Goal: Task Accomplishment & Management: Use online tool/utility

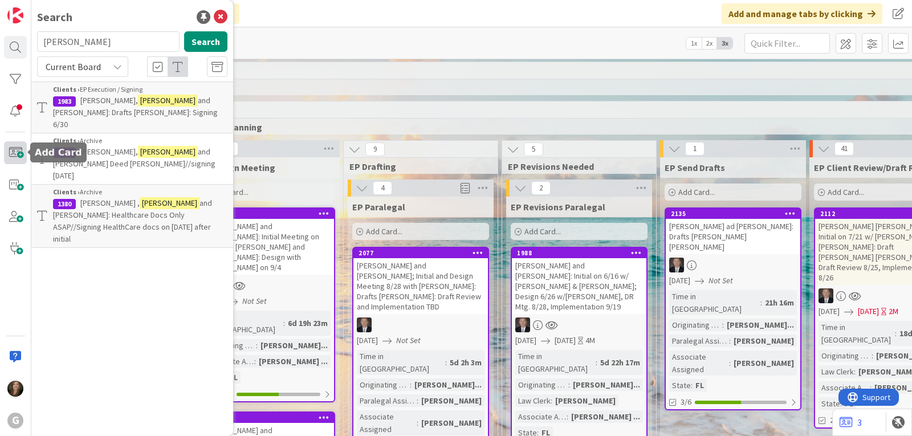
click at [12, 153] on span at bounding box center [15, 152] width 23 height 23
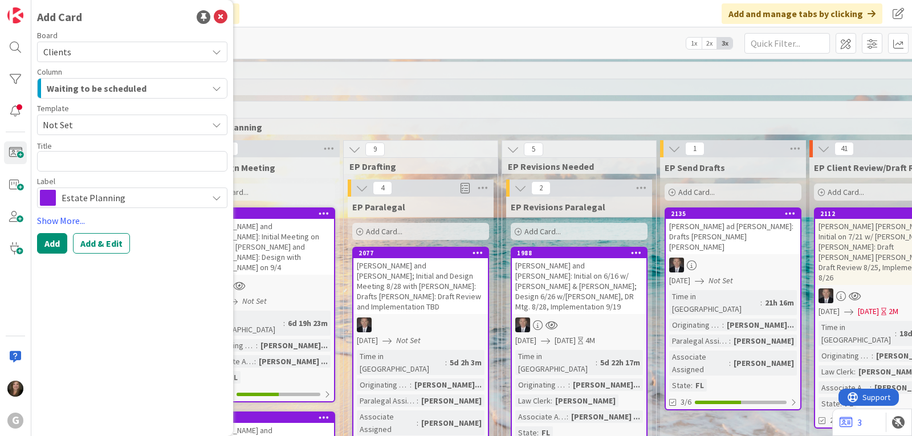
click at [105, 165] on textarea at bounding box center [132, 161] width 190 height 21
type textarea "x"
type textarea "W"
type textarea "x"
type textarea "Wo"
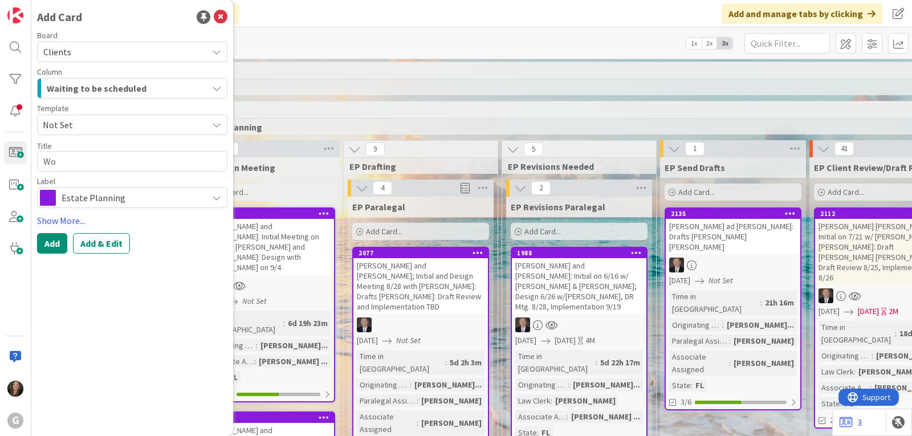
type textarea "x"
type textarea "Woo"
type textarea "x"
type textarea "Wood"
type textarea "x"
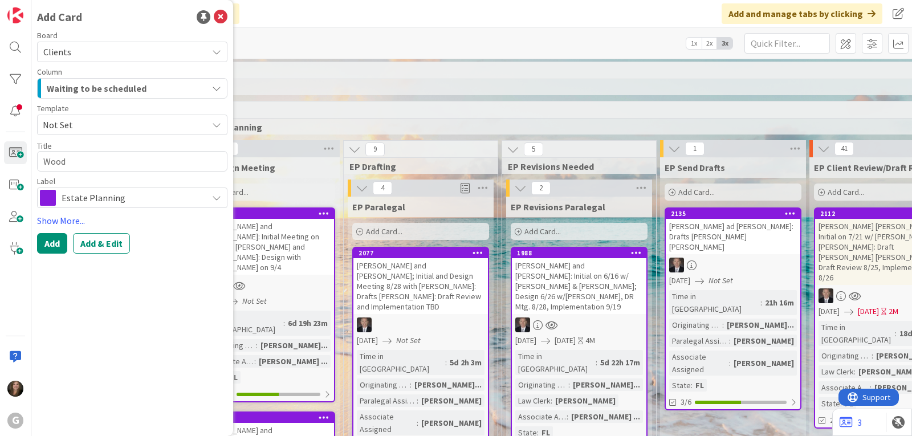
type textarea "Woodr"
type textarea "x"
type textarea "Woodrf"
type textarea "x"
type textarea "Woodr"
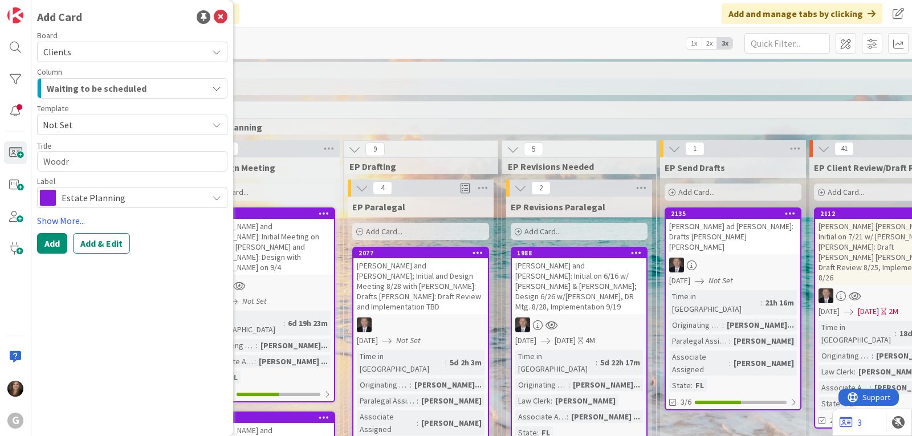
type textarea "x"
type textarea "Woodru"
type textarea "x"
type textarea "Woodruf"
type textarea "x"
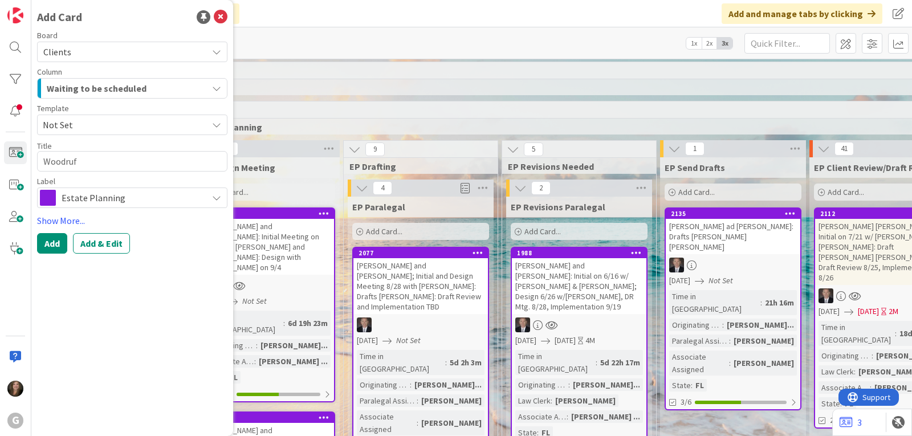
type textarea "[PERSON_NAME]"
type textarea "x"
type textarea "[PERSON_NAME],"
type textarea "x"
type textarea "[PERSON_NAME],"
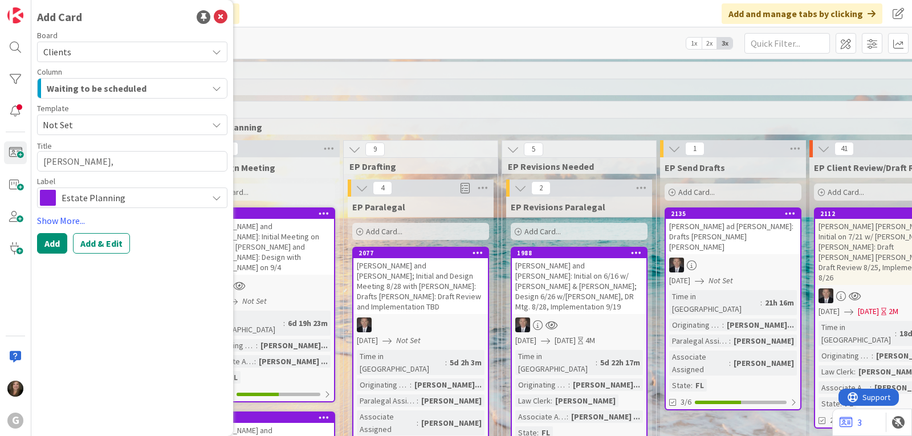
type textarea "x"
type textarea "[PERSON_NAME], B"
type textarea "x"
type textarea "[PERSON_NAME], Br"
type textarea "x"
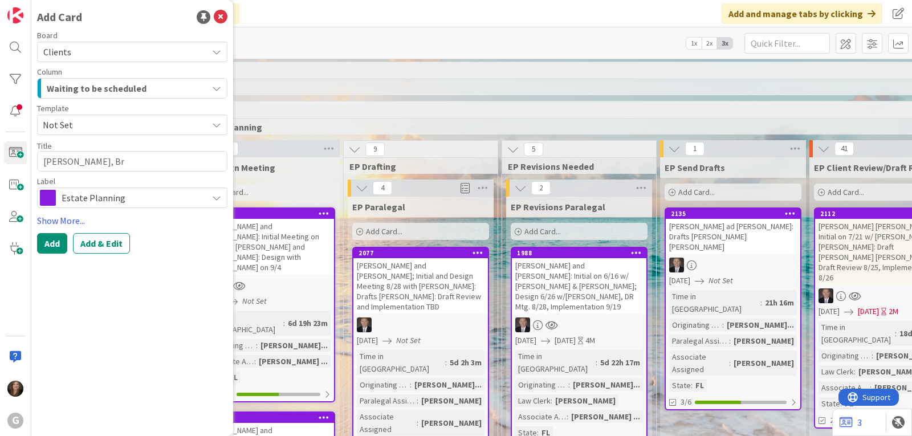
type textarea "[PERSON_NAME], Bru"
type textarea "x"
type textarea "[PERSON_NAME]"
type textarea "x"
type textarea "[PERSON_NAME]"
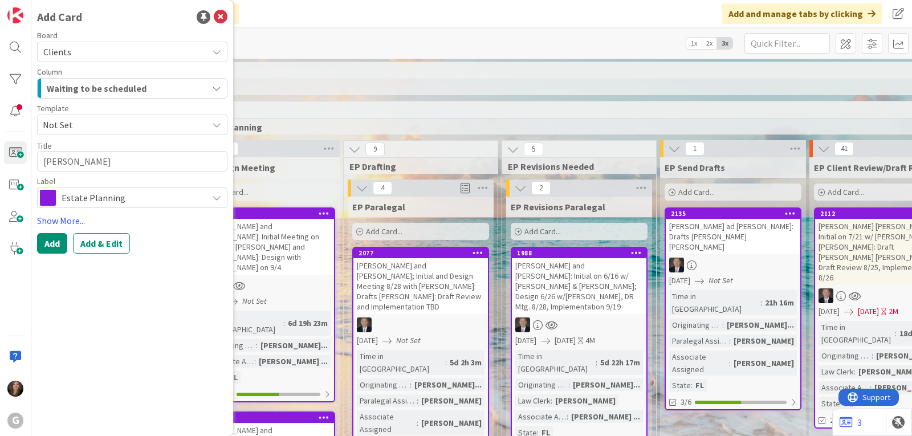
type textarea "x"
type textarea "[PERSON_NAME]:"
type textarea "x"
type textarea "[PERSON_NAME]:"
click at [197, 88] on div "Waiting to be scheduled" at bounding box center [126, 88] width 164 height 18
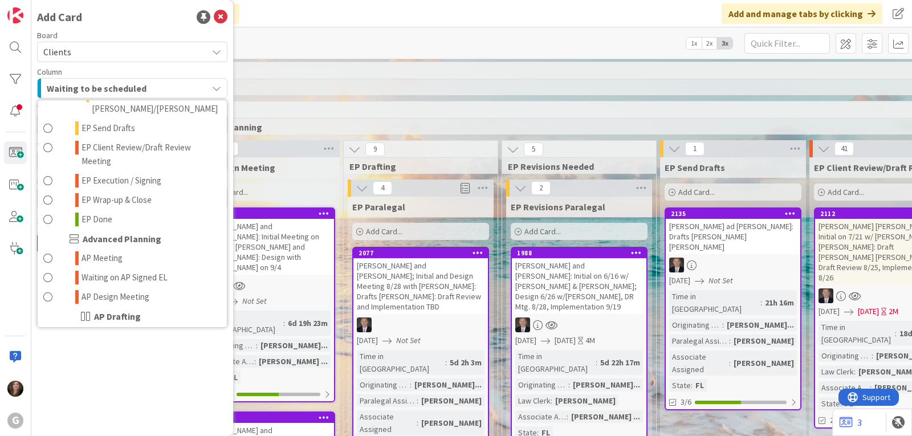
scroll to position [342, 0]
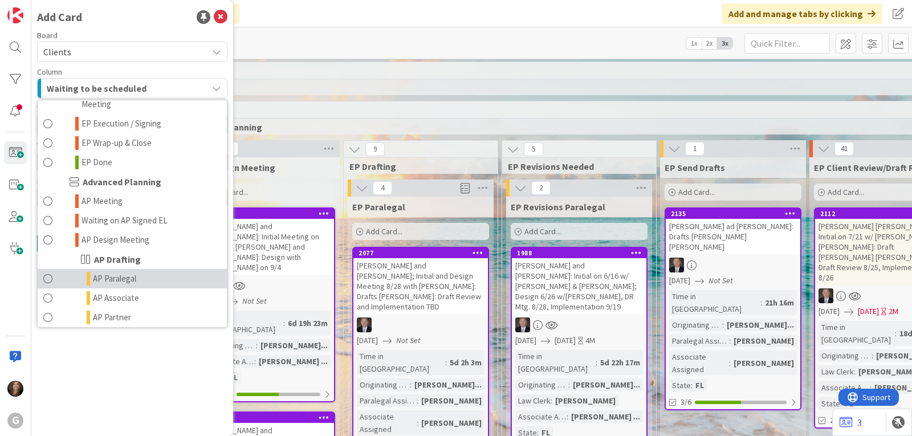
click at [146, 269] on link "AP Paralegal" at bounding box center [132, 278] width 189 height 19
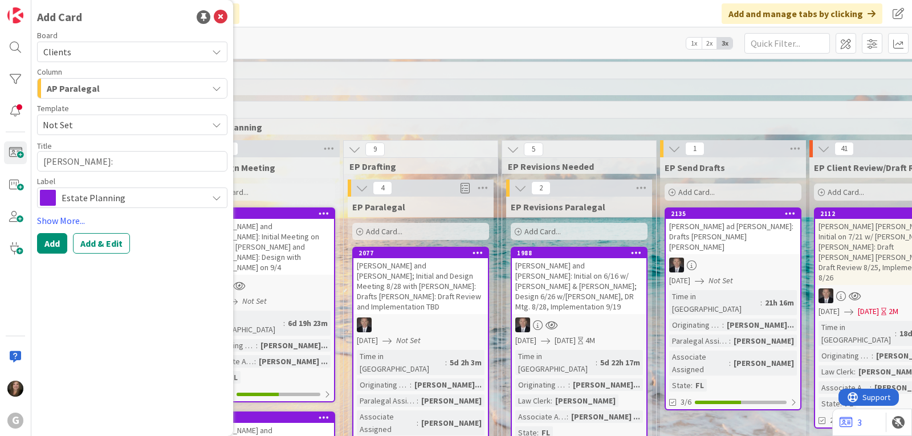
click at [181, 189] on div "Estate Planning" at bounding box center [132, 197] width 190 height 21
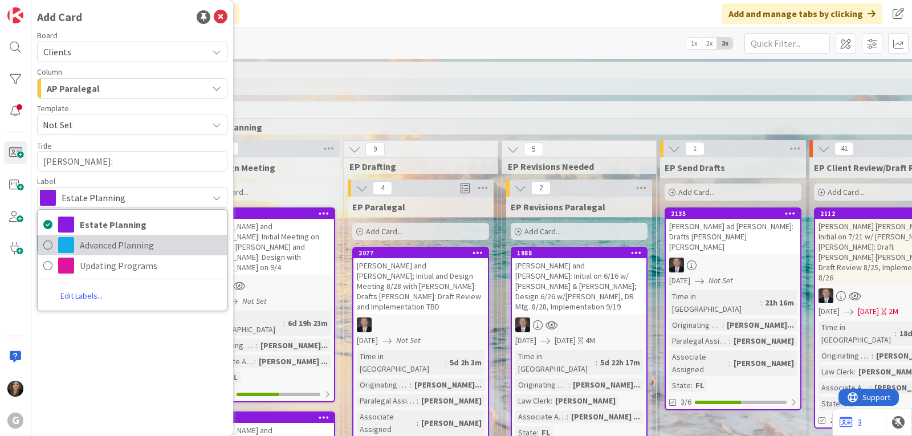
click at [153, 247] on span "Advanced Planning" at bounding box center [150, 244] width 141 height 17
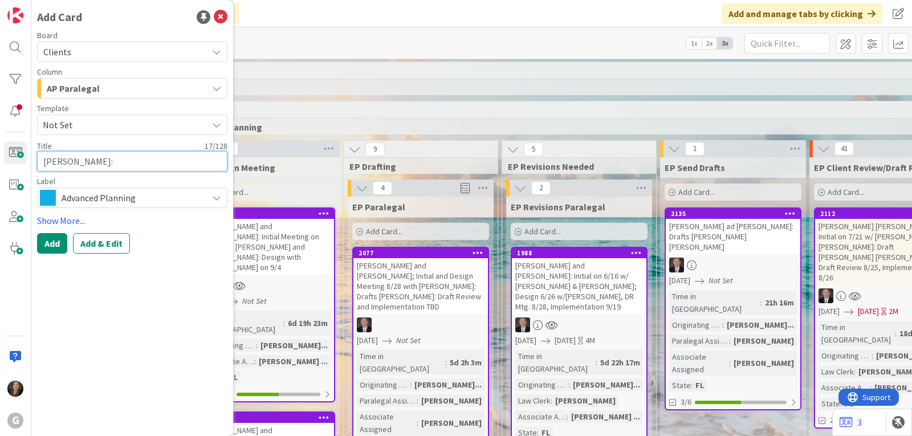
click at [147, 162] on textarea "[PERSON_NAME]:" at bounding box center [132, 161] width 190 height 21
type textarea "x"
type textarea "[PERSON_NAME]: D"
type textarea "x"
type textarea "[PERSON_NAME]: Dr"
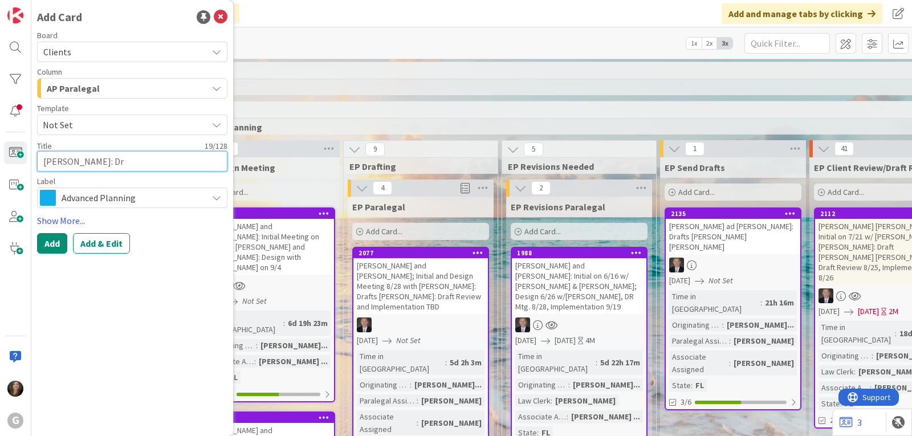
type textarea "x"
type textarea "[PERSON_NAME]: Dra"
type textarea "x"
type textarea "[PERSON_NAME]: Draf"
type textarea "x"
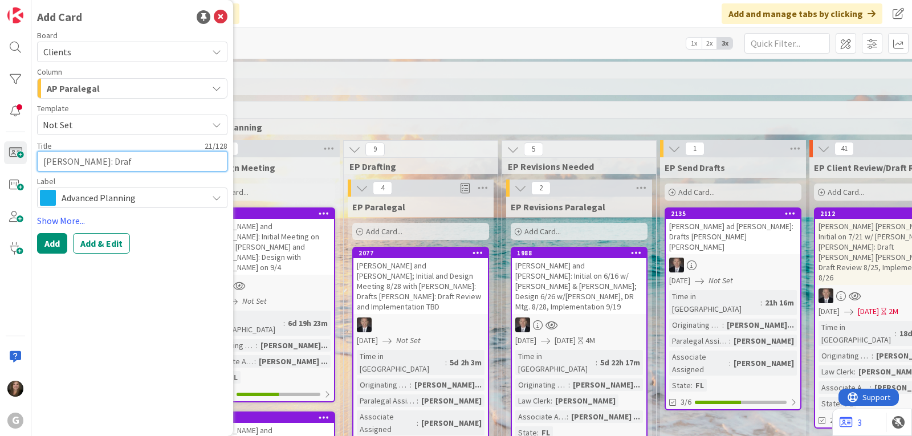
type textarea "[PERSON_NAME]: Draft"
type textarea "x"
type textarea "[PERSON_NAME]: Draft"
type textarea "x"
type textarea "[PERSON_NAME]: Draft P"
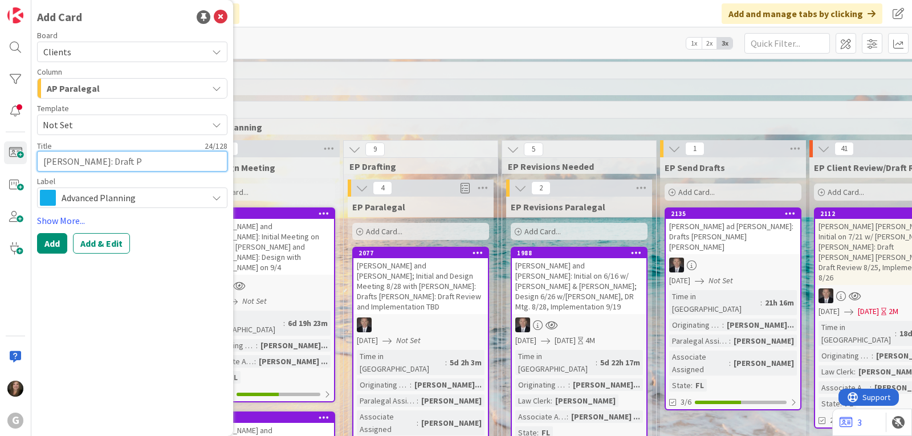
type textarea "x"
type textarea "[PERSON_NAME]: Draft Pa"
type textarea "x"
type textarea "[PERSON_NAME]: Draft Pau"
type textarea "x"
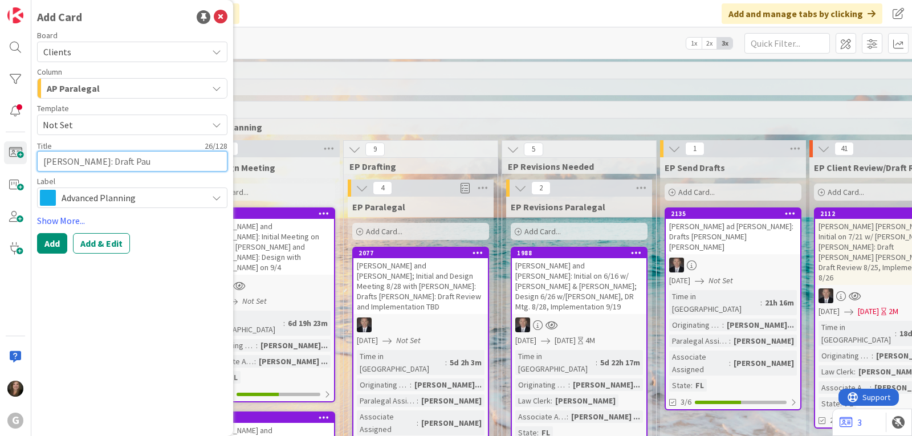
type textarea "[PERSON_NAME]: Draft [PERSON_NAME]"
type textarea "x"
type textarea "[PERSON_NAME]: Draft [PERSON_NAME]"
type textarea "x"
type textarea "[PERSON_NAME]: Draft [PERSON_NAME]"
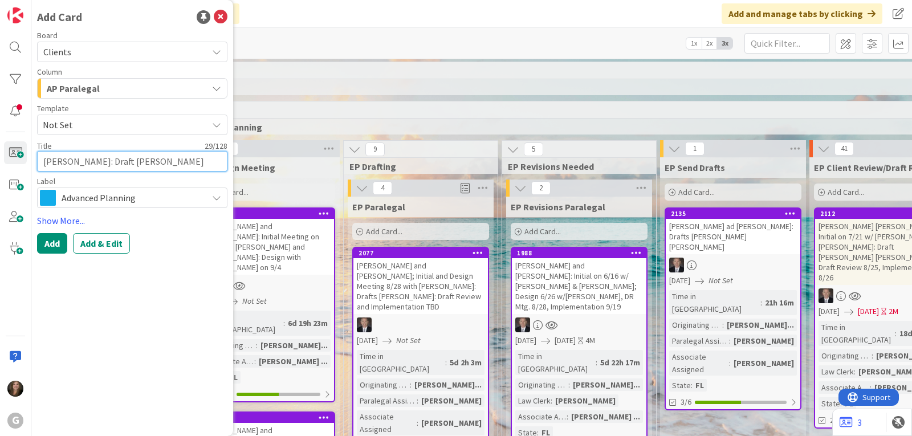
type textarea "x"
type textarea "[PERSON_NAME]: Draft [PERSON_NAME]"
type textarea "x"
type textarea "[PERSON_NAME]: Draft [PERSON_NAME]"
type textarea "x"
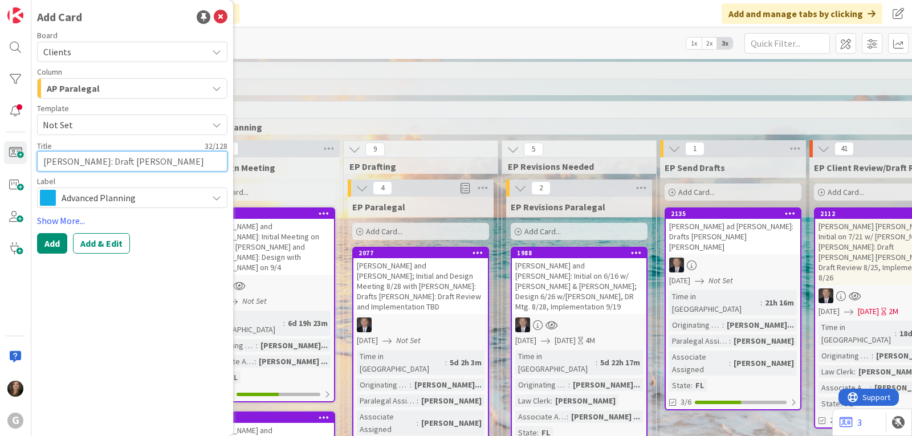
type textarea "[PERSON_NAME]: Draft [PERSON_NAME]"
type textarea "x"
type textarea "[PERSON_NAME]: Draft [PERSON_NAME]"
click at [85, 238] on button "Add & Edit" at bounding box center [101, 243] width 57 height 21
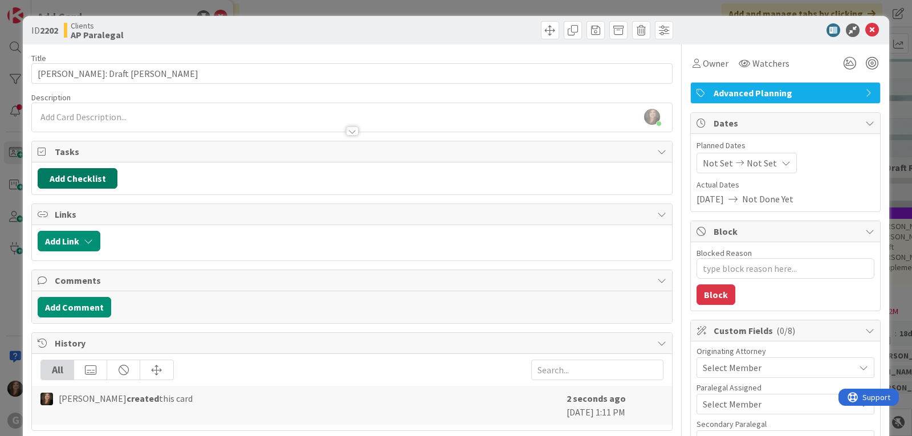
click at [98, 179] on button "Add Checklist" at bounding box center [78, 178] width 80 height 21
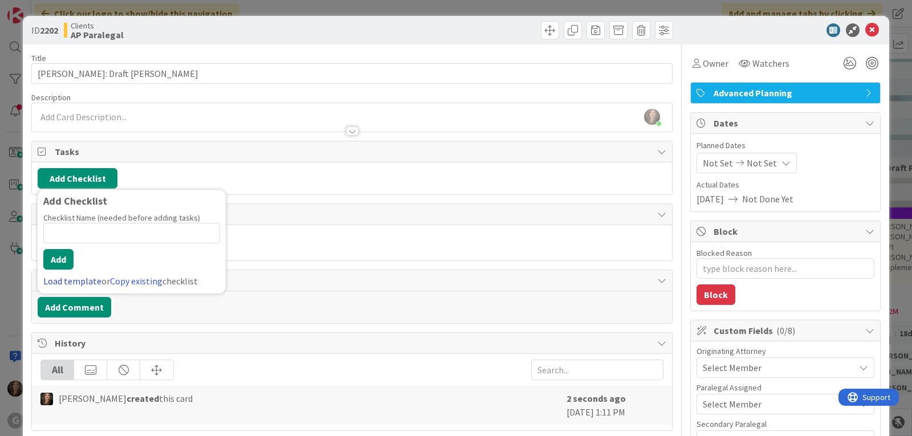
click at [70, 284] on link "Load template" at bounding box center [72, 280] width 58 height 11
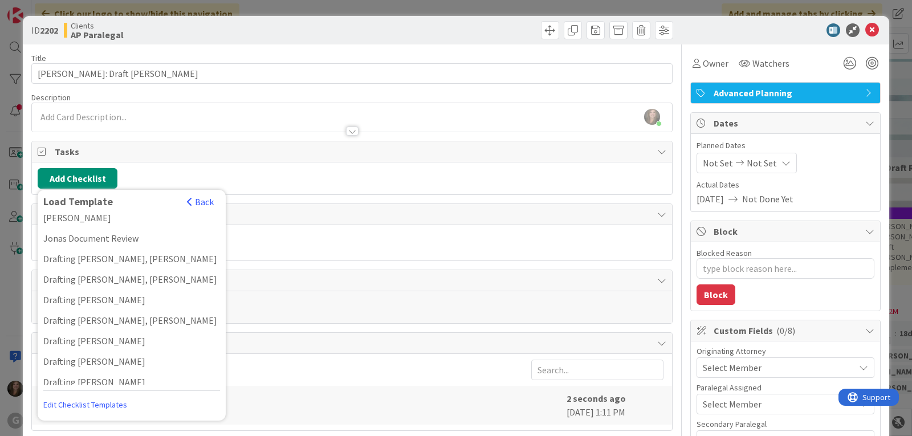
scroll to position [912, 0]
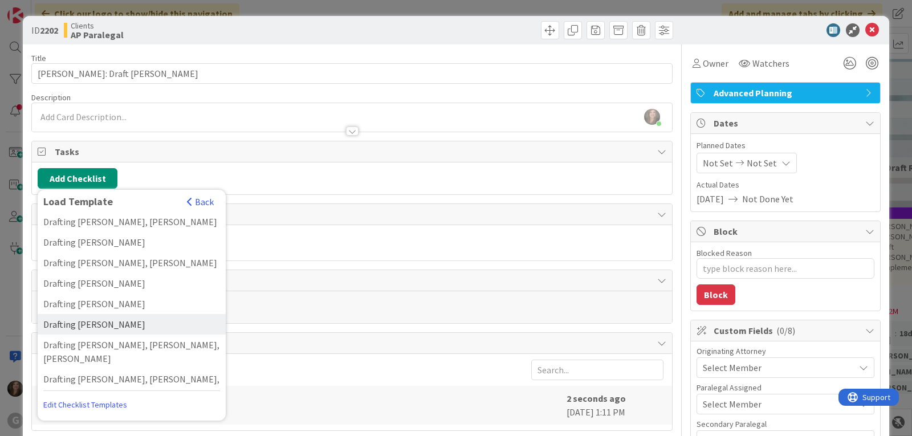
click at [119, 314] on div "Drafting [PERSON_NAME]" at bounding box center [132, 324] width 188 height 21
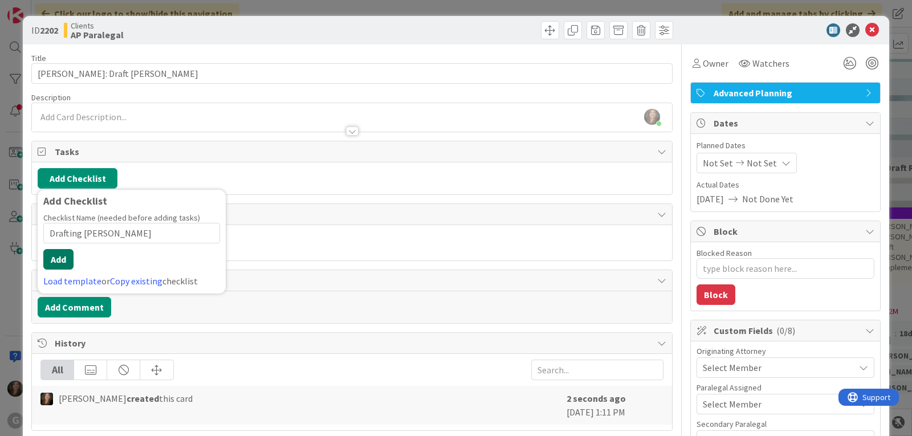
click at [57, 256] on button "Add" at bounding box center [58, 259] width 30 height 21
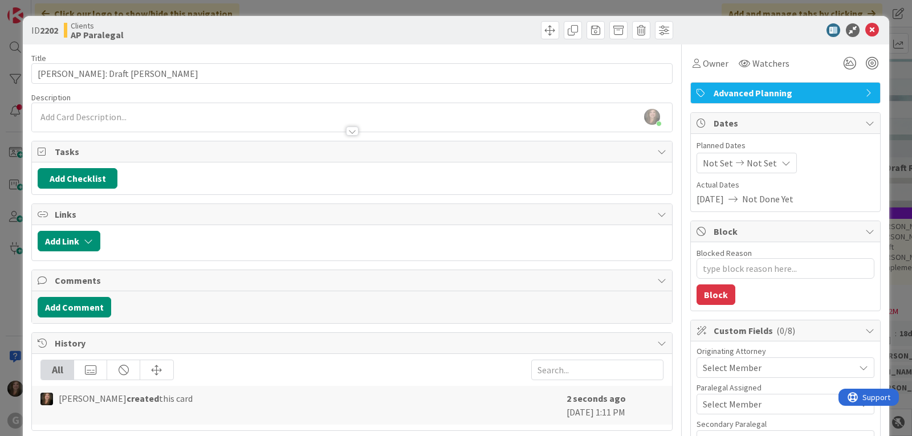
type textarea "x"
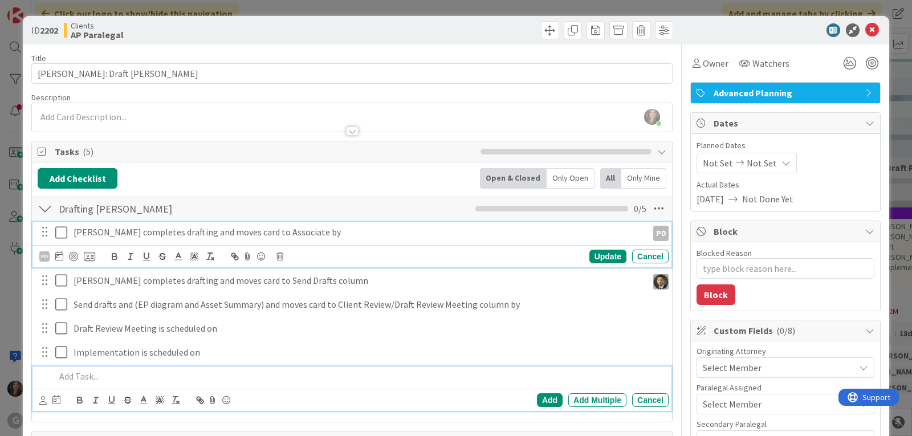
click at [150, 234] on p "[PERSON_NAME] completes drafting and moves card to Associate by" at bounding box center [357, 232] width 569 height 13
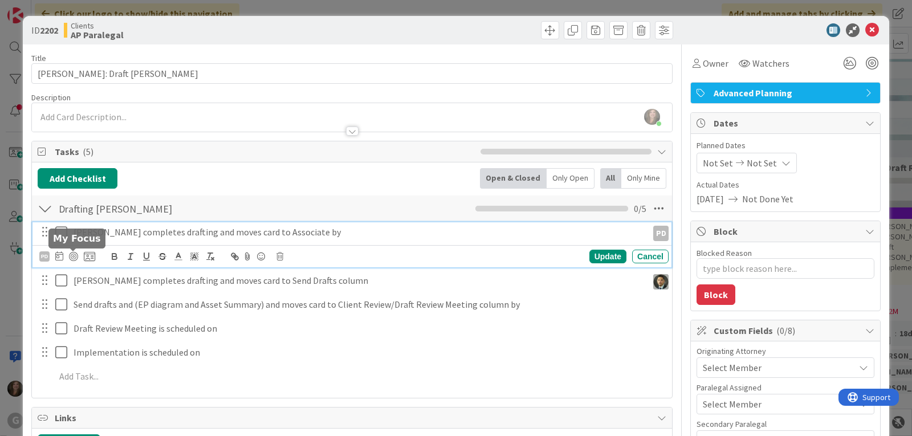
click at [56, 257] on icon at bounding box center [59, 255] width 8 height 9
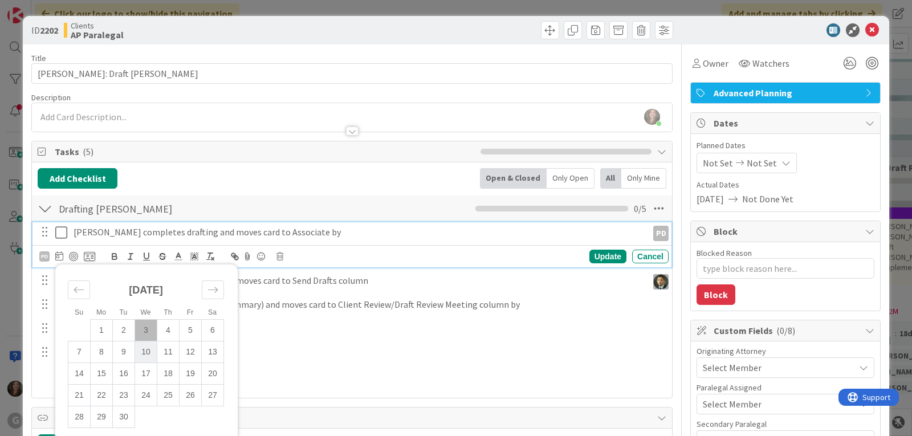
click at [151, 352] on td "10" at bounding box center [146, 352] width 22 height 22
type input "[DATE]"
type textarea "x"
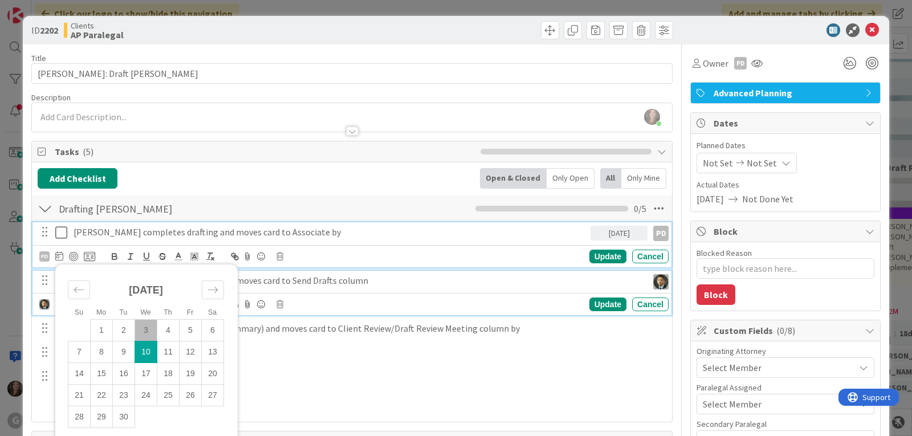
click at [289, 285] on p "[PERSON_NAME] completes drafting and moves card to Send Drafts column" at bounding box center [357, 280] width 569 height 13
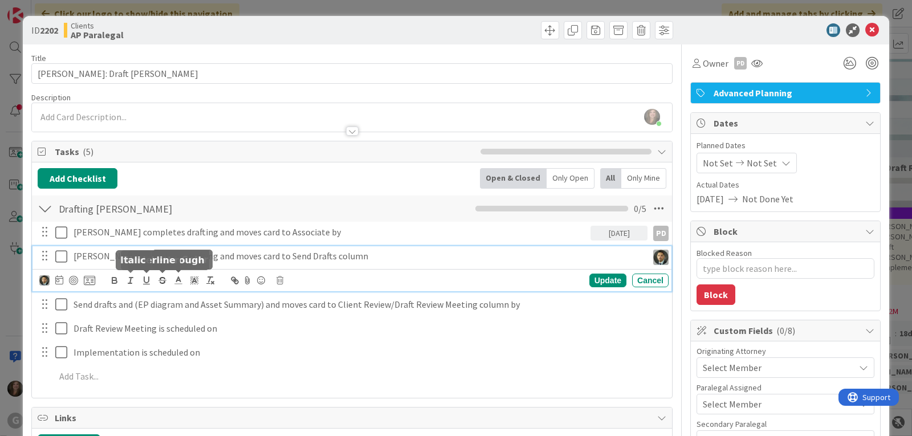
click at [58, 283] on icon at bounding box center [59, 279] width 8 height 9
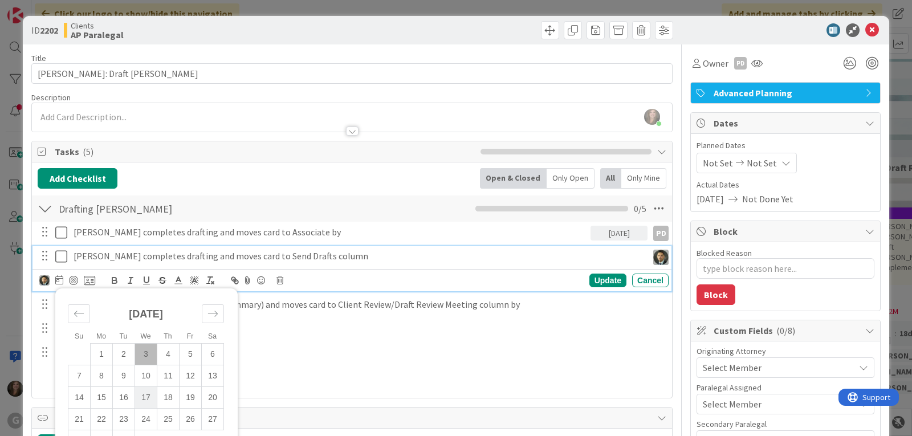
click at [149, 402] on td "17" at bounding box center [146, 397] width 22 height 22
type input "[DATE]"
type textarea "x"
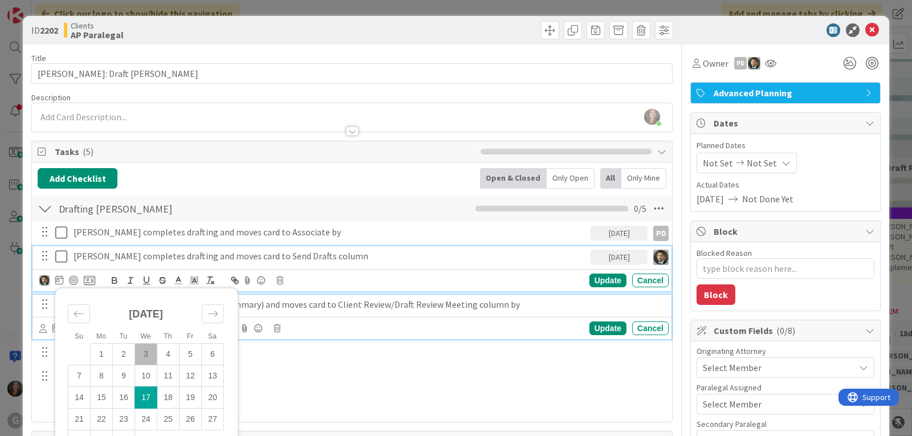
click at [448, 304] on p "Send drafts and (EP diagram and Asset Summary) and moves card to Client Review/…" at bounding box center [368, 304] width 590 height 13
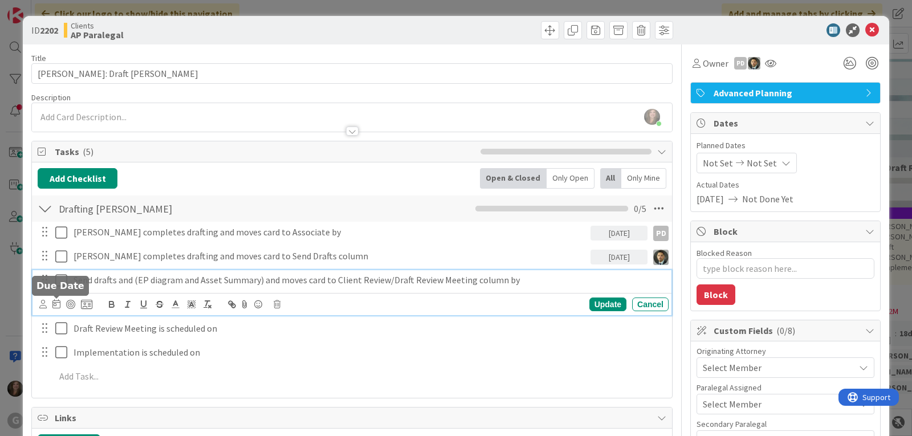
click at [56, 304] on icon at bounding box center [56, 303] width 8 height 9
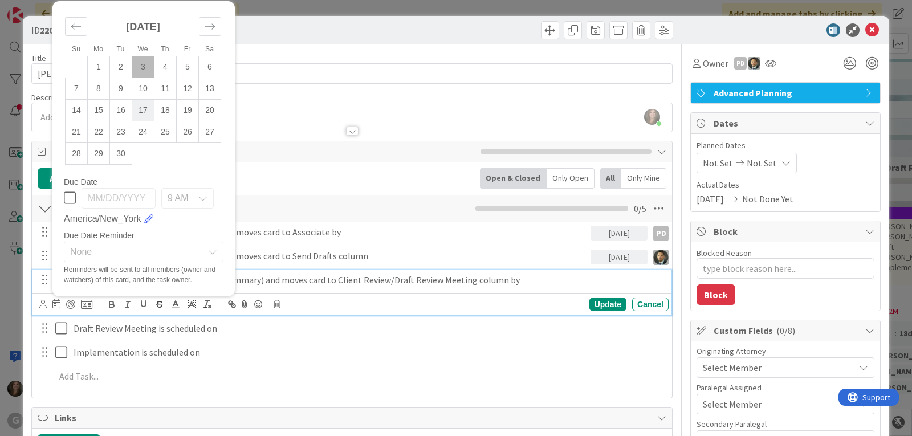
click at [141, 107] on td "17" at bounding box center [143, 110] width 22 height 22
type input "[DATE]"
click at [608, 306] on div "Update" at bounding box center [607, 304] width 37 height 14
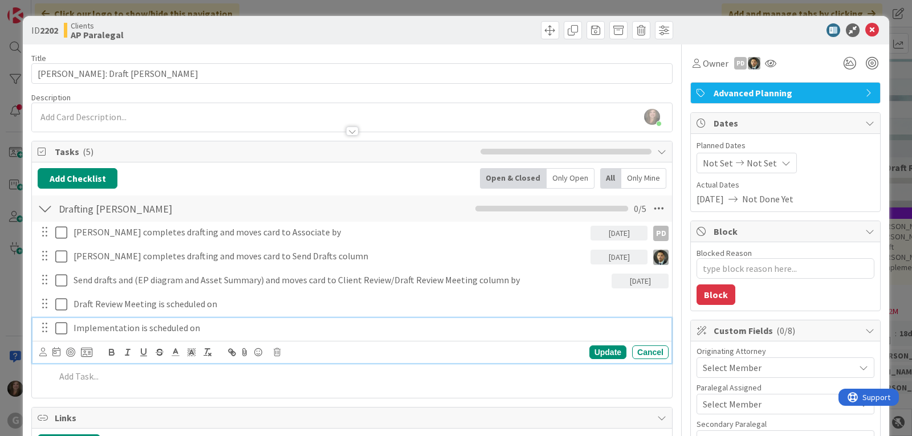
click at [142, 330] on p "Implementation is scheduled on" at bounding box center [368, 327] width 590 height 13
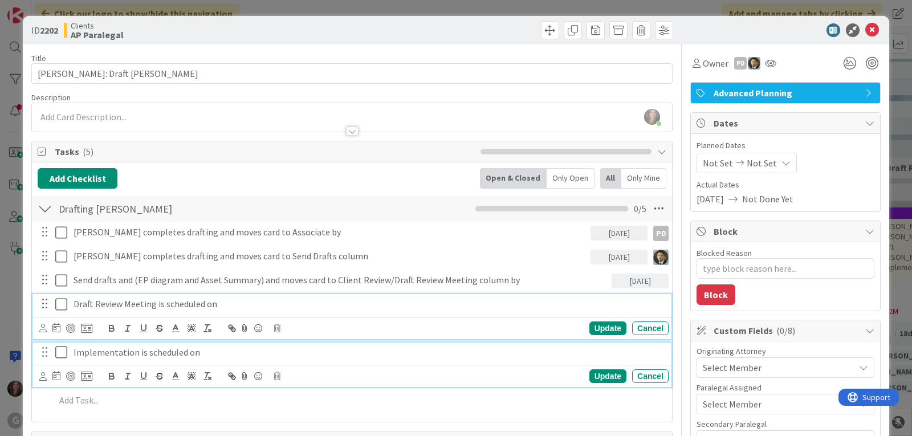
click at [177, 304] on p "Draft Review Meeting is scheduled on" at bounding box center [368, 303] width 590 height 13
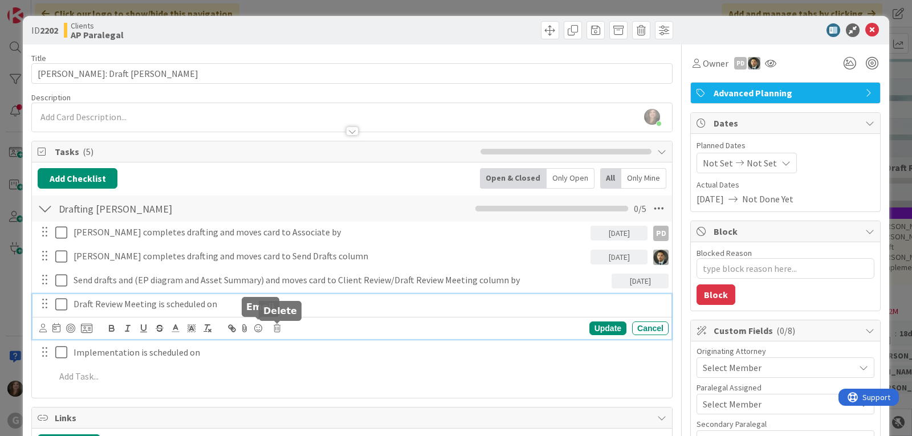
click at [278, 327] on icon at bounding box center [276, 328] width 7 height 8
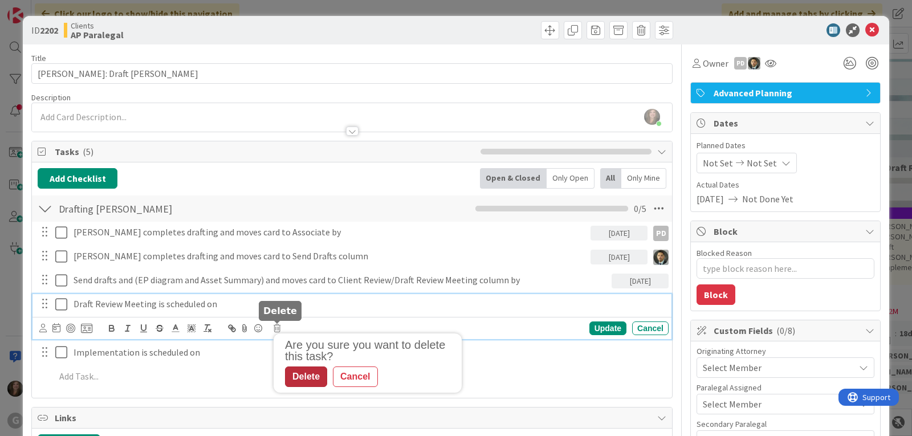
click at [305, 375] on div "Delete" at bounding box center [306, 376] width 42 height 21
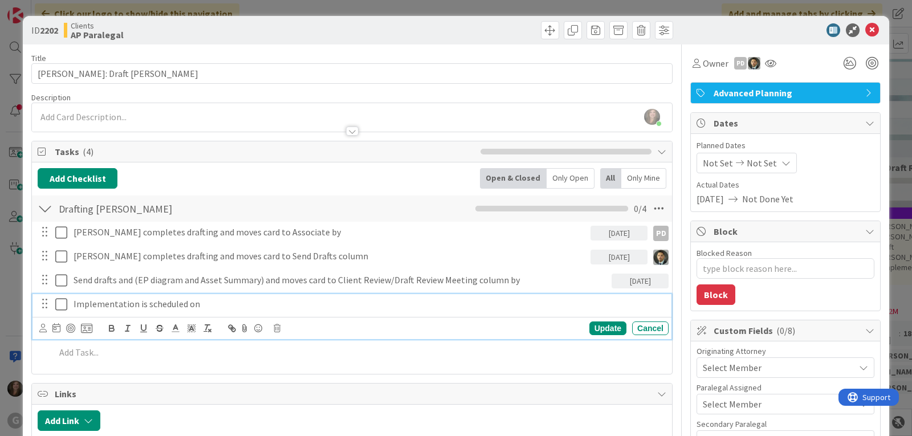
click at [171, 301] on p "Implementation is scheduled on" at bounding box center [368, 303] width 590 height 13
click at [44, 330] on icon at bounding box center [42, 328] width 7 height 9
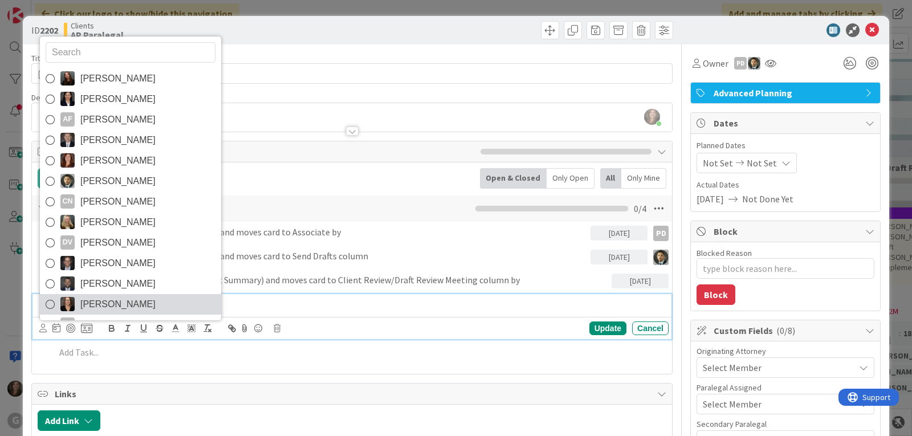
click at [119, 302] on span "[PERSON_NAME]" at bounding box center [117, 304] width 75 height 17
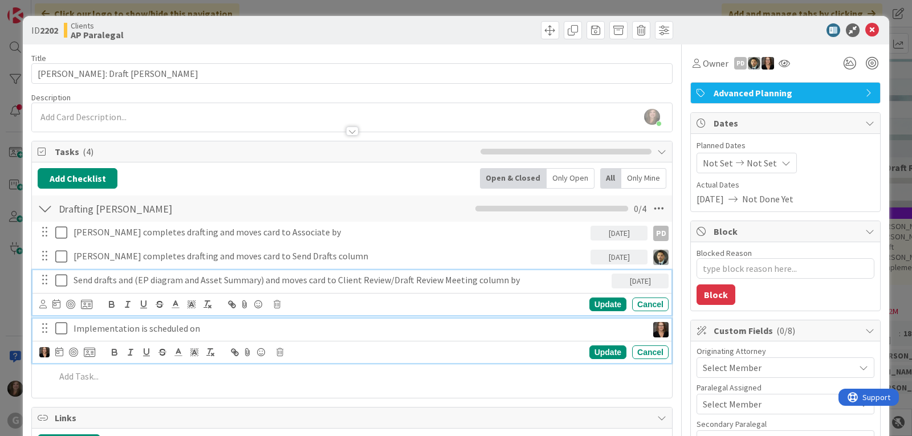
click at [476, 281] on p "Send drafts and (EP diagram and Asset Summary) and moves card to Client Review/…" at bounding box center [339, 279] width 533 height 13
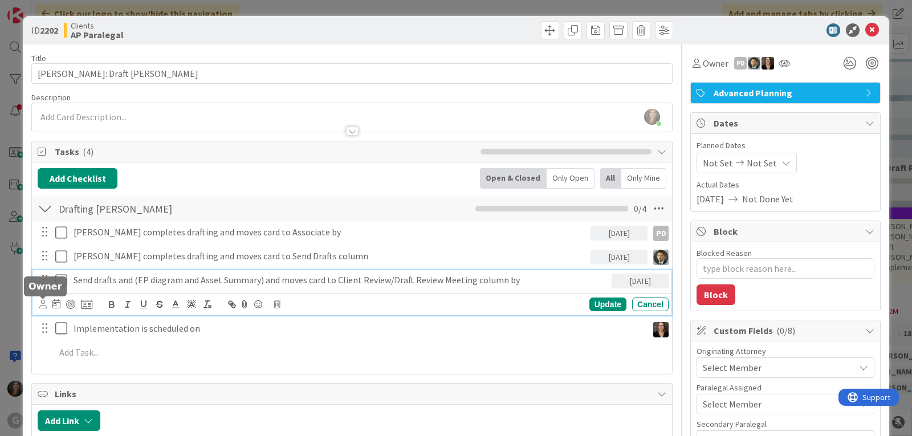
click at [42, 305] on icon at bounding box center [42, 304] width 7 height 9
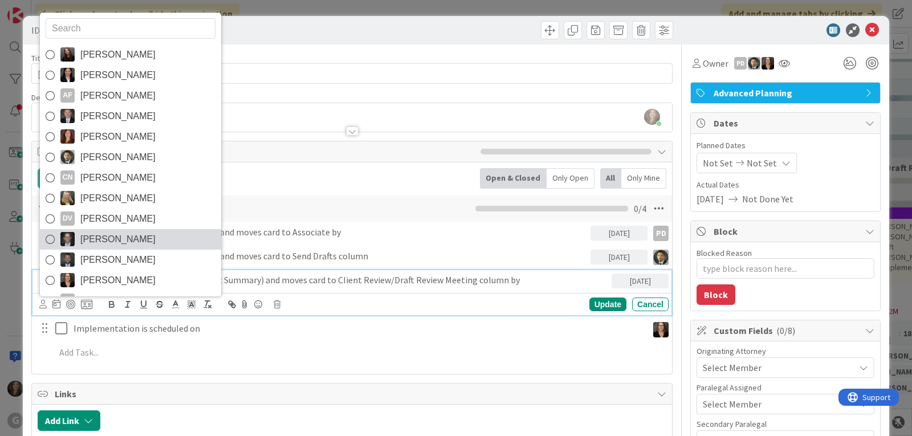
scroll to position [57, 0]
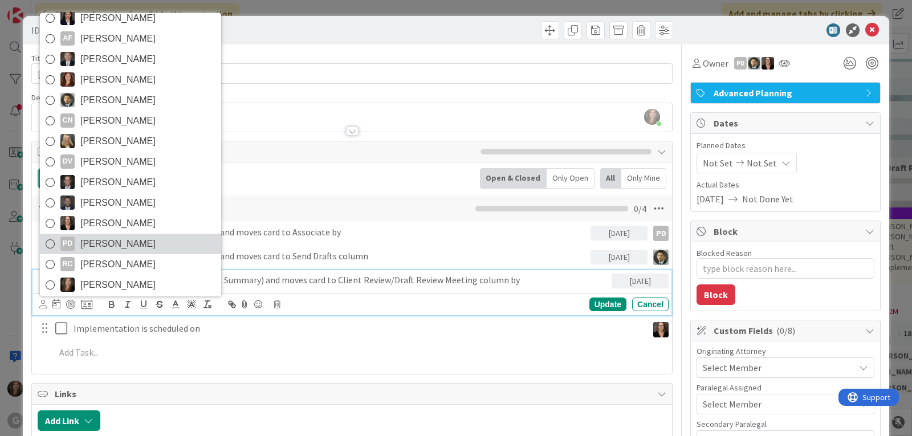
click at [129, 242] on span "[PERSON_NAME]" at bounding box center [117, 243] width 75 height 17
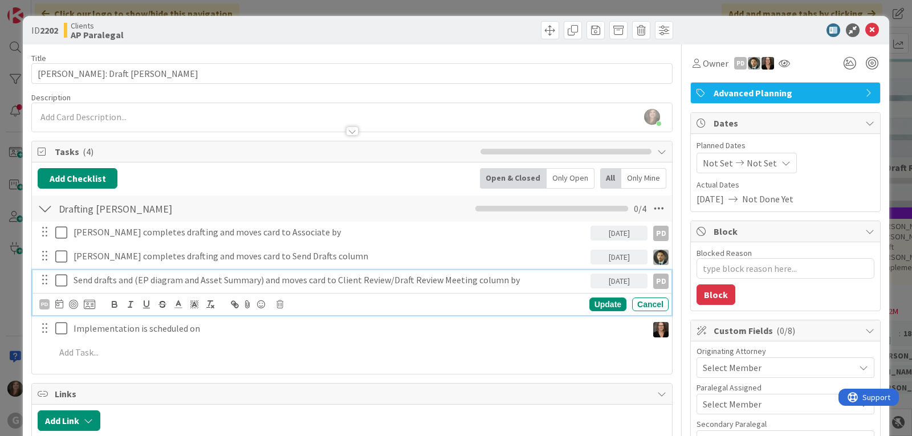
type textarea "x"
click at [598, 304] on div "Update" at bounding box center [607, 304] width 37 height 14
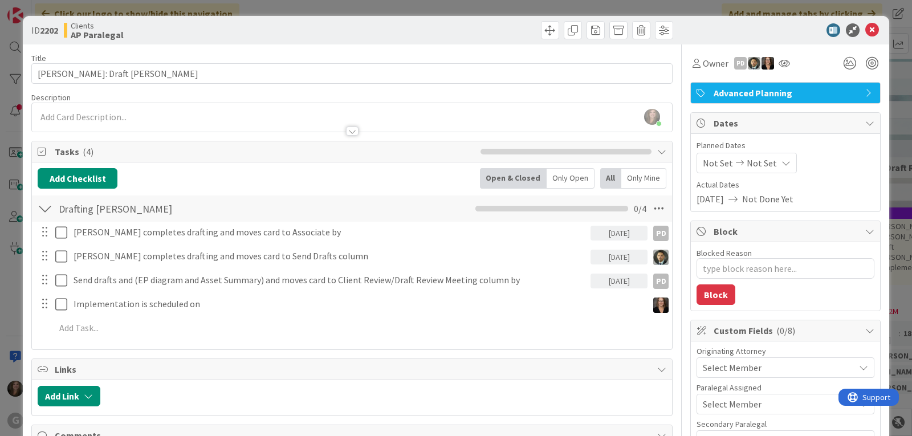
click at [710, 164] on span "Not Set" at bounding box center [717, 163] width 30 height 14
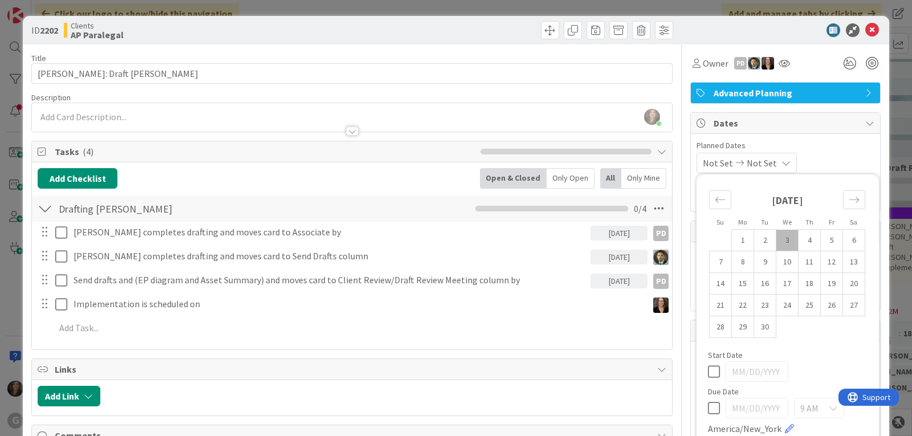
click at [782, 235] on td "3" at bounding box center [787, 241] width 22 height 22
type input "[DATE]"
click at [813, 153] on div "[DATE] Not Set Su Mo Tu We Th Fr Sa [DATE] 1 2 3 4 5 6 7 8 9 10 11 12 13 14 15 …" at bounding box center [785, 163] width 178 height 21
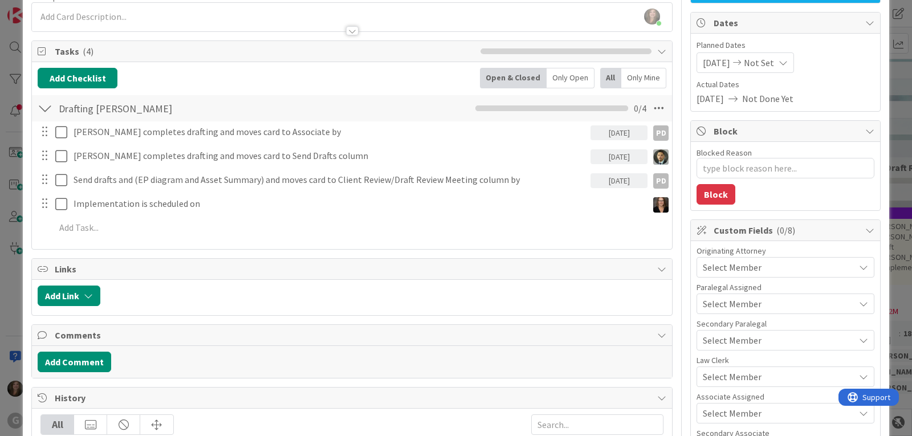
scroll to position [114, 0]
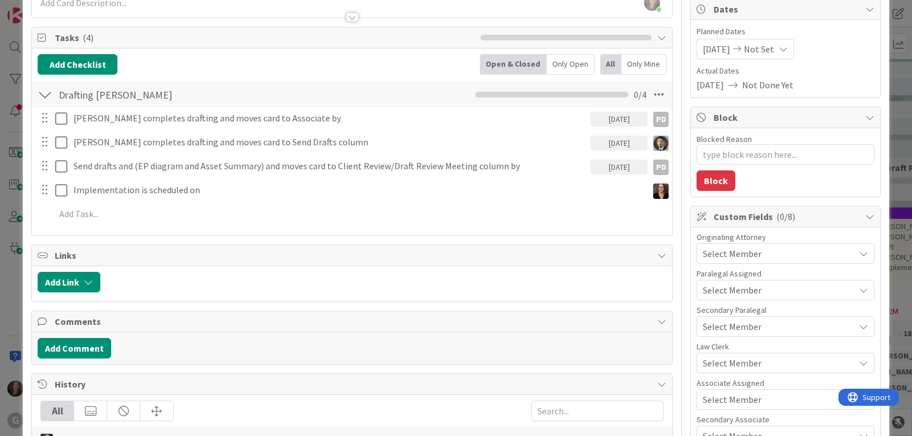
click at [740, 258] on span "Select Member" at bounding box center [731, 254] width 59 height 14
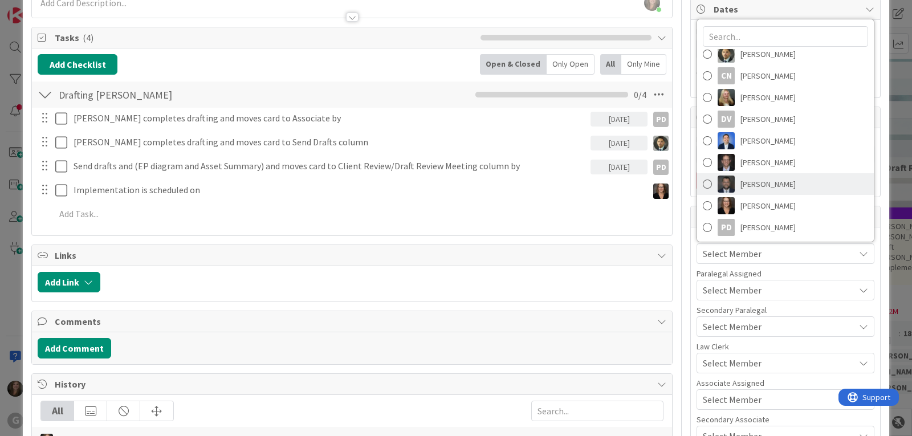
click at [758, 187] on span "[PERSON_NAME]" at bounding box center [767, 183] width 55 height 17
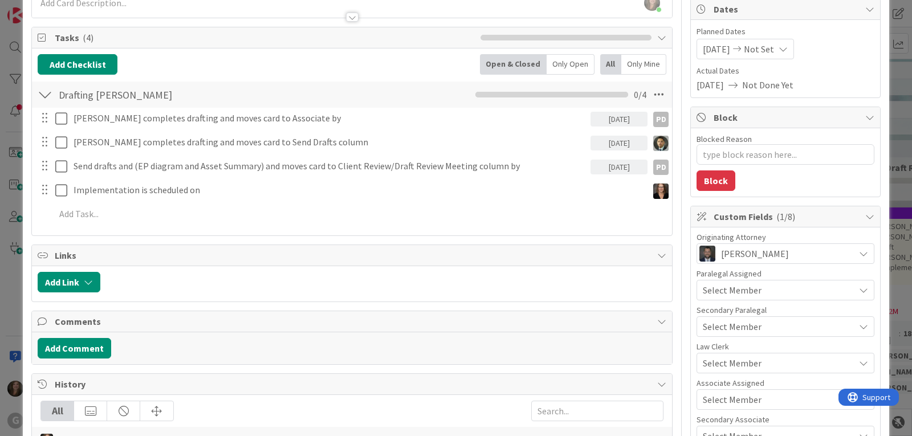
scroll to position [0, 0]
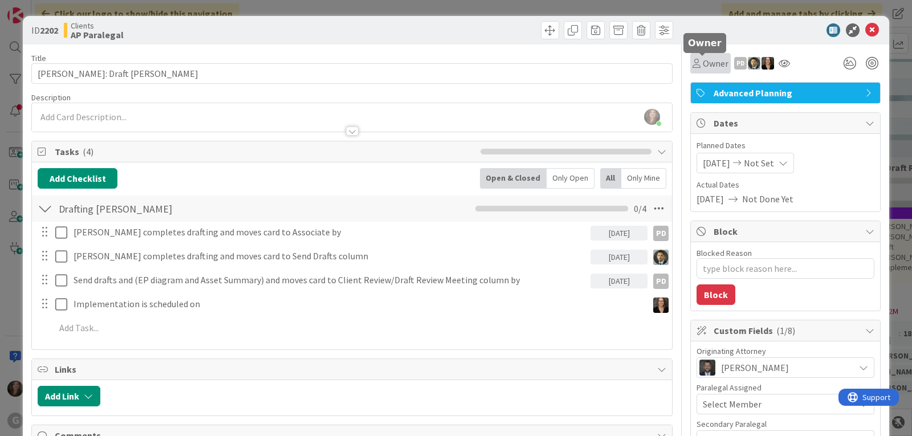
click at [692, 64] on icon at bounding box center [696, 63] width 8 height 9
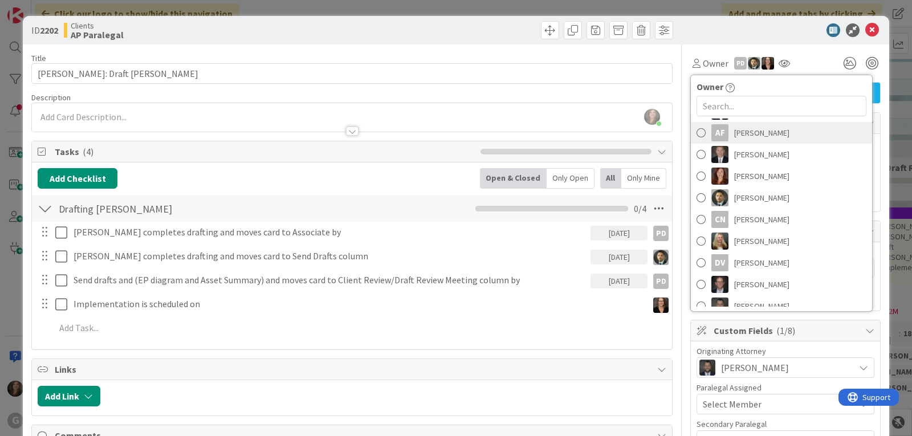
scroll to position [114, 0]
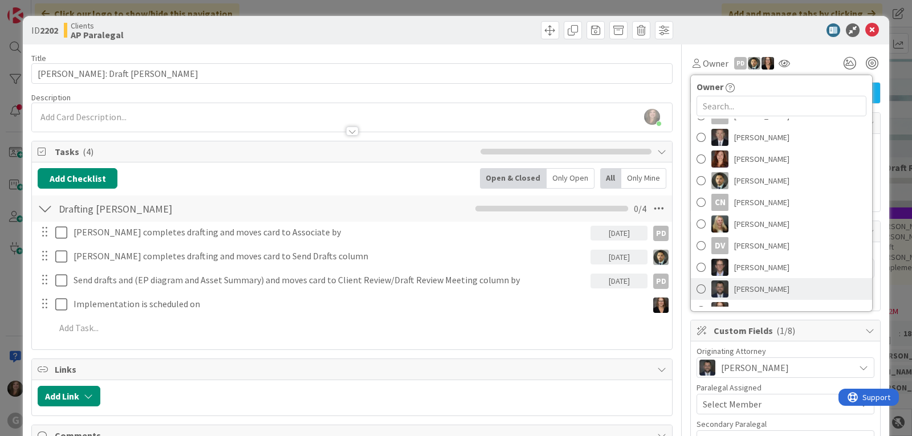
click at [734, 286] on span "[PERSON_NAME]" at bounding box center [761, 288] width 55 height 17
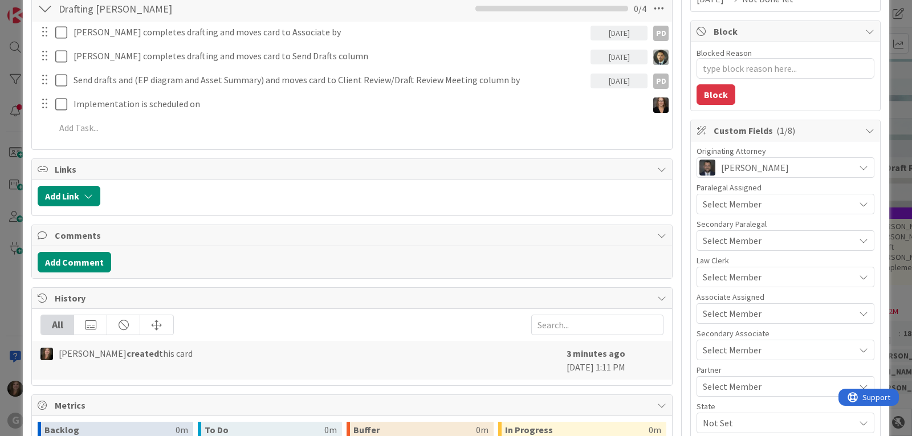
scroll to position [228, 0]
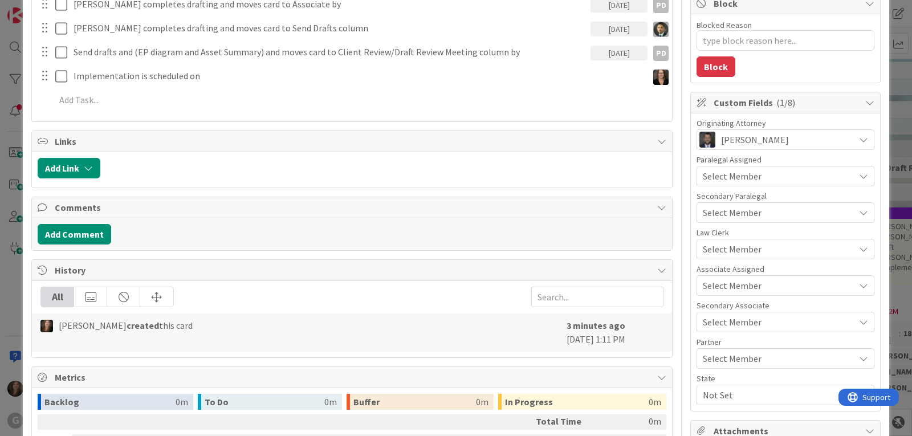
click at [716, 394] on span "Not Set" at bounding box center [778, 395] width 152 height 14
click at [714, 346] on link "FL" at bounding box center [782, 347] width 181 height 21
click at [733, 248] on span "Select Member" at bounding box center [731, 249] width 59 height 14
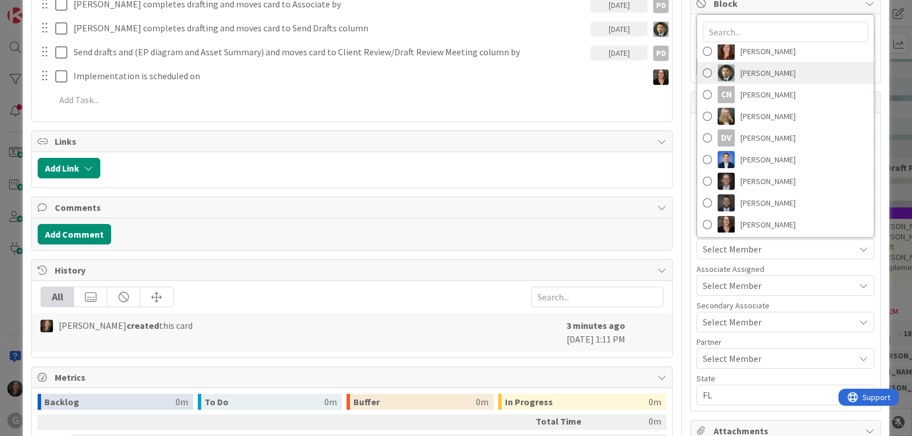
scroll to position [114, 0]
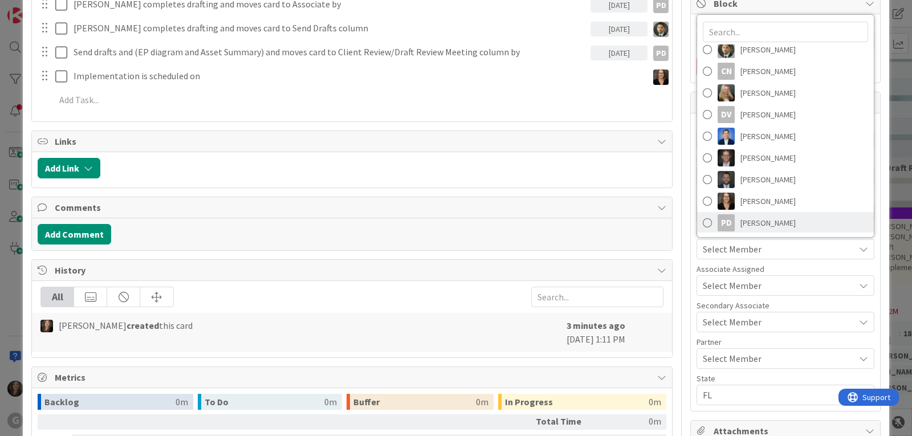
click at [740, 225] on span "[PERSON_NAME]" at bounding box center [767, 222] width 55 height 17
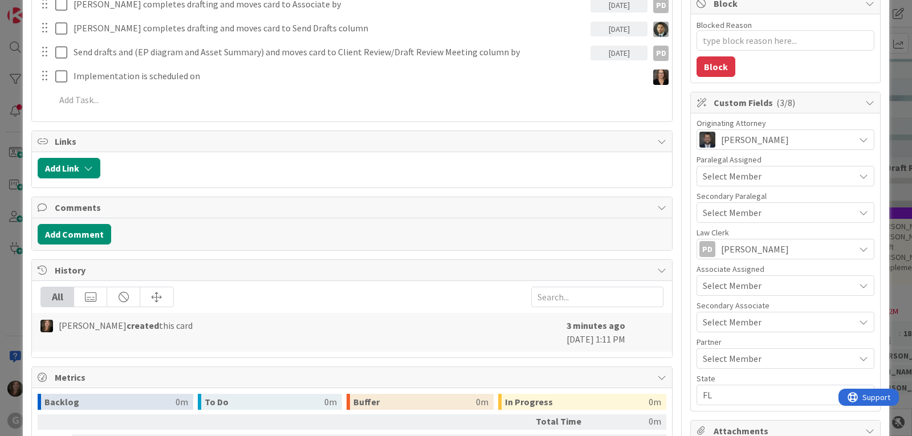
click at [730, 281] on span "Select Member" at bounding box center [731, 286] width 59 height 14
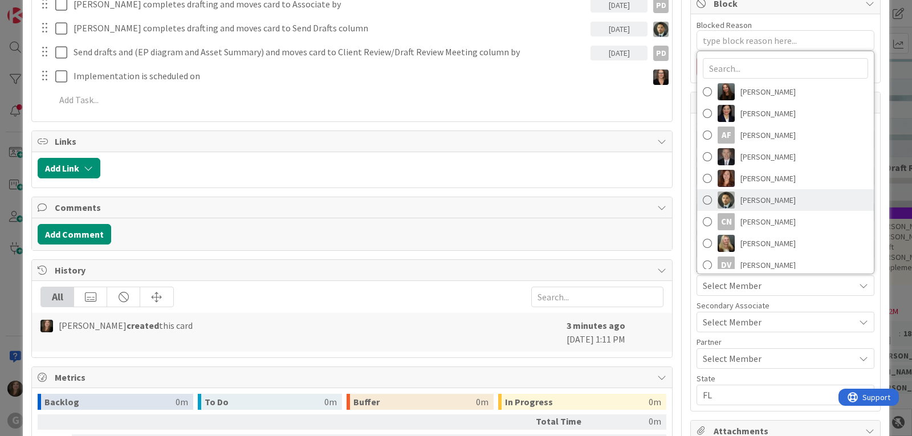
click at [740, 201] on span "[PERSON_NAME]" at bounding box center [767, 199] width 55 height 17
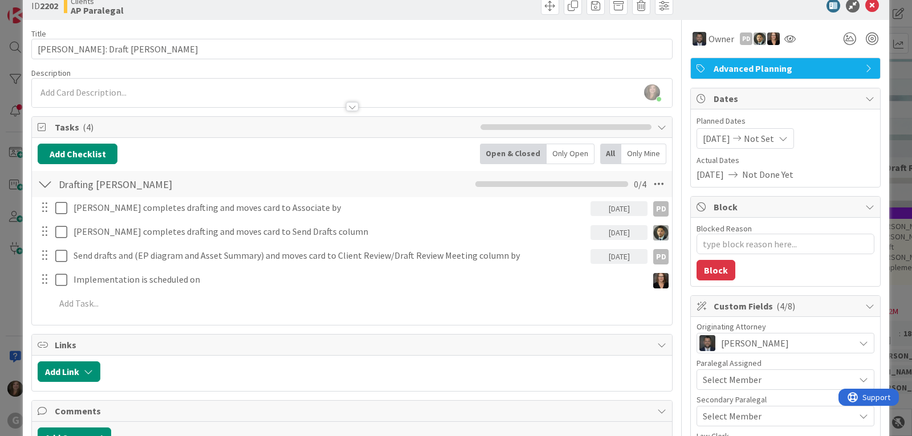
scroll to position [0, 0]
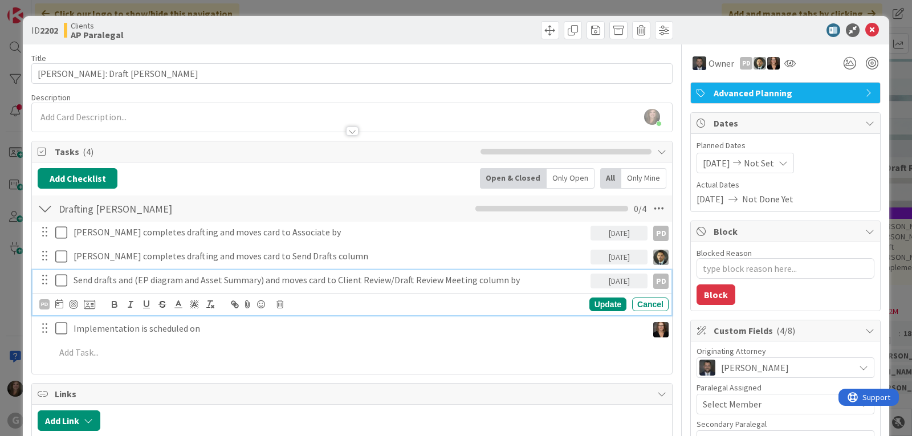
click at [373, 279] on p "Send drafts and (EP diagram and Asset Summary) and moves card to Client Review/…" at bounding box center [329, 279] width 512 height 13
click at [44, 301] on div "PD" at bounding box center [44, 304] width 10 height 10
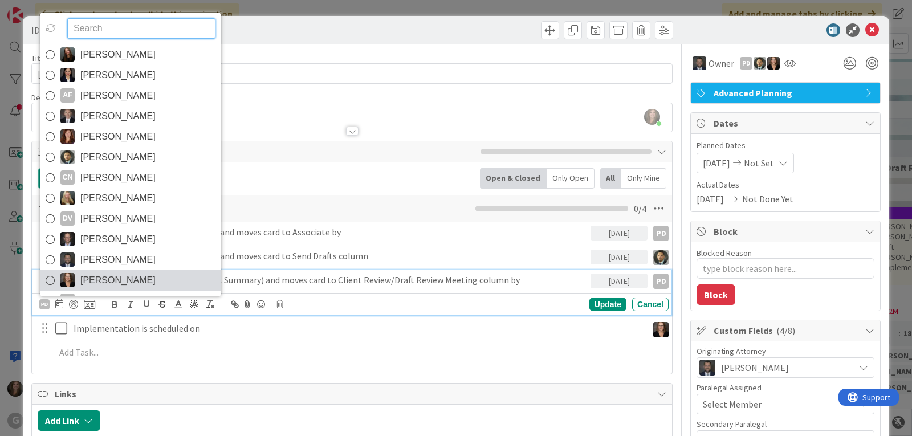
click at [103, 279] on span "[PERSON_NAME]" at bounding box center [117, 280] width 75 height 17
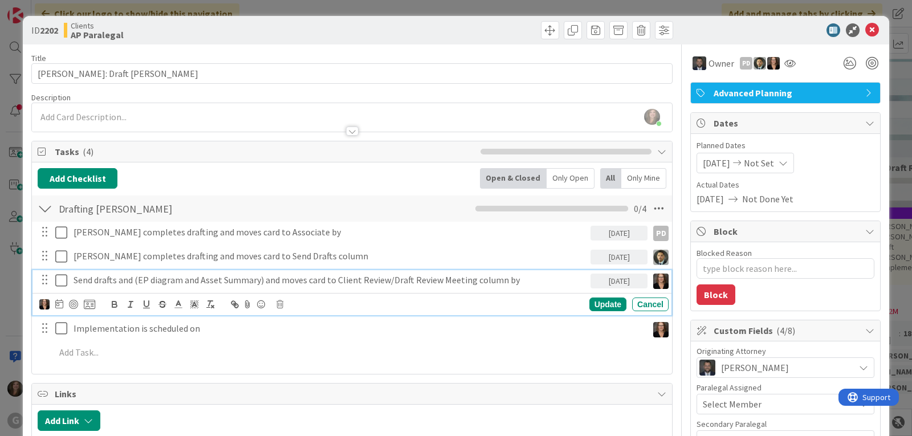
type textarea "x"
click at [100, 112] on div "[PERSON_NAME] joined 13 m ago" at bounding box center [352, 117] width 640 height 28
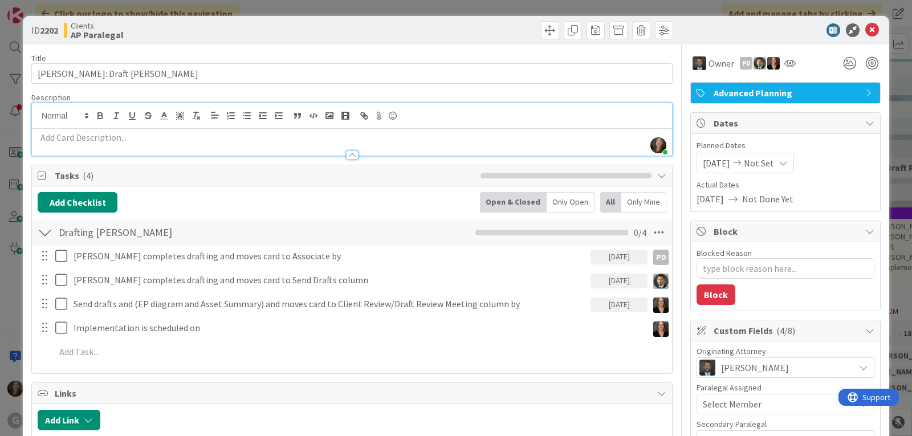
drag, startPoint x: 96, startPoint y: 136, endPoint x: 70, endPoint y: 139, distance: 26.4
click at [70, 139] on p at bounding box center [352, 137] width 628 height 13
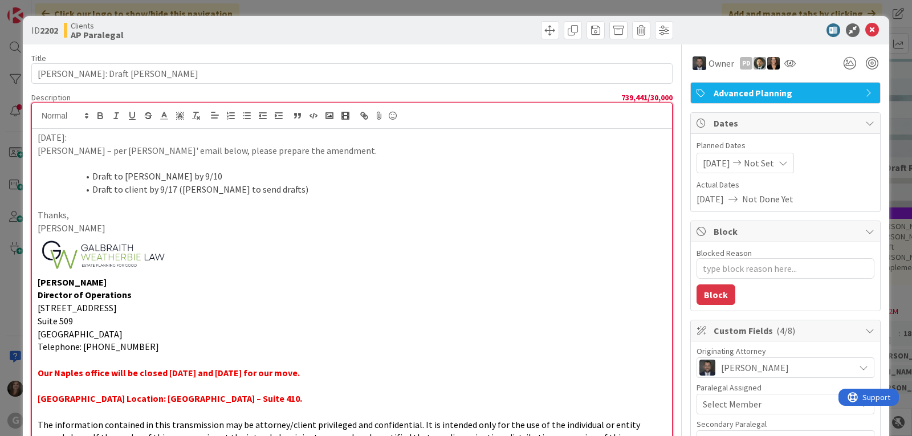
scroll to position [294, 0]
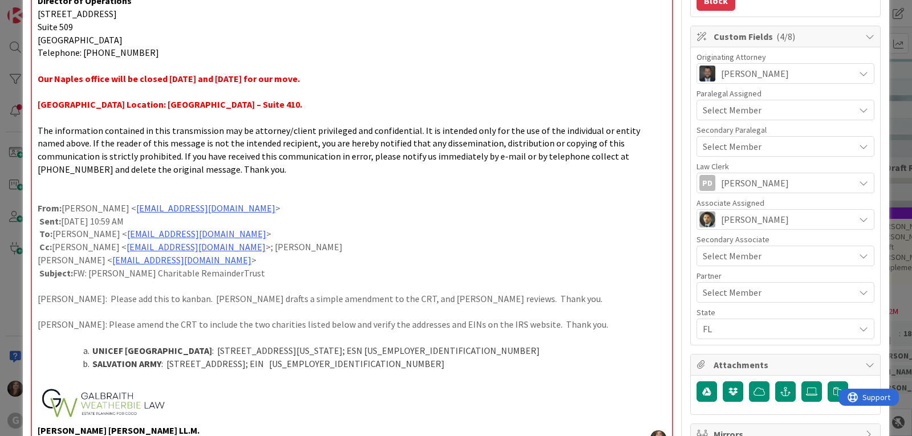
click at [209, 398] on p at bounding box center [352, 403] width 628 height 41
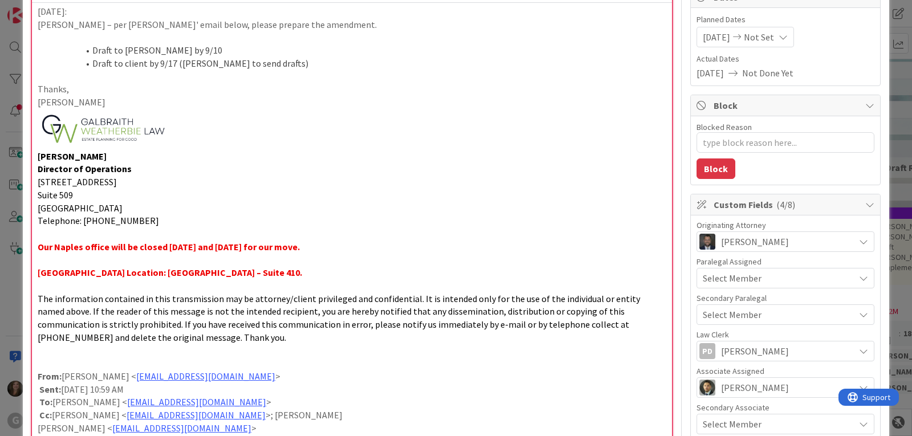
scroll to position [123, 0]
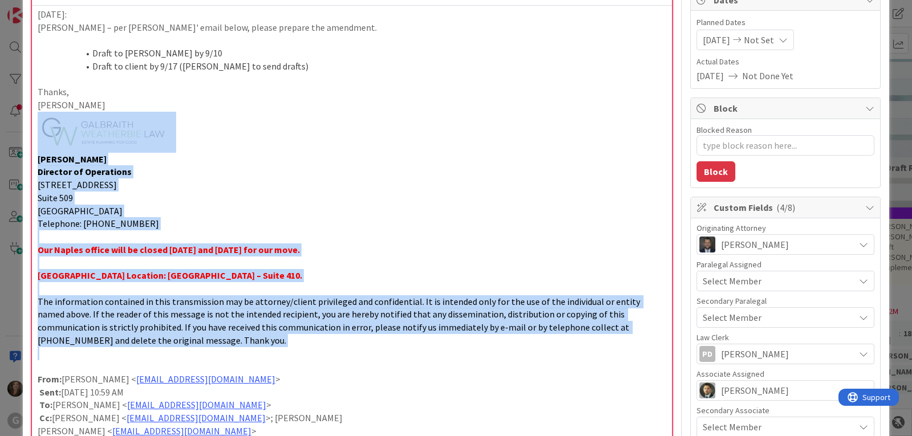
drag, startPoint x: 39, startPoint y: 356, endPoint x: 36, endPoint y: 141, distance: 214.8
click at [36, 141] on div "[DATE]: [PERSON_NAME] – per [PERSON_NAME]' email below, please prepare the amen…" at bounding box center [352, 292] width 640 height 573
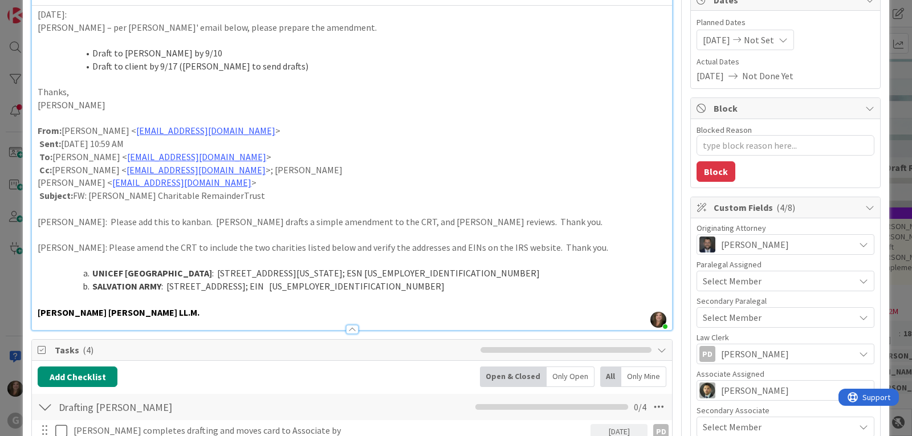
type textarea "x"
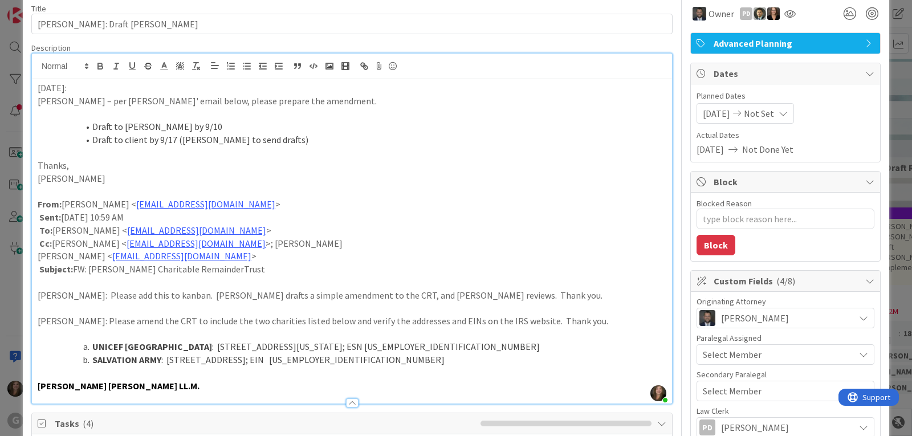
scroll to position [0, 0]
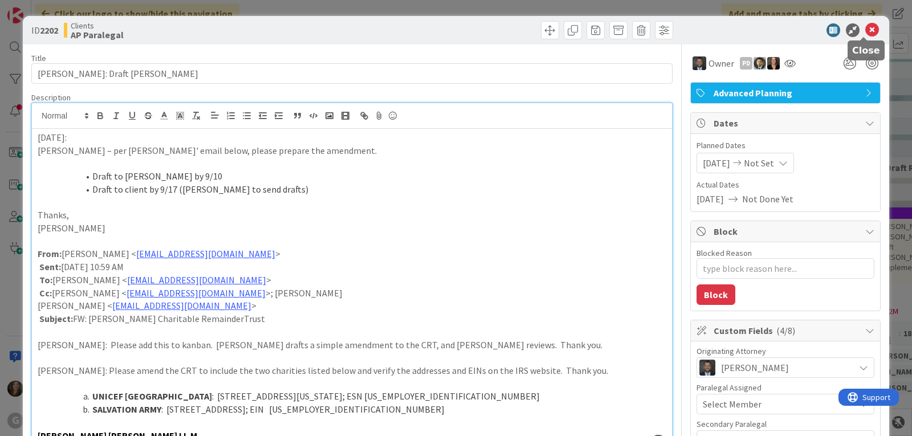
click at [865, 29] on icon at bounding box center [872, 30] width 14 height 14
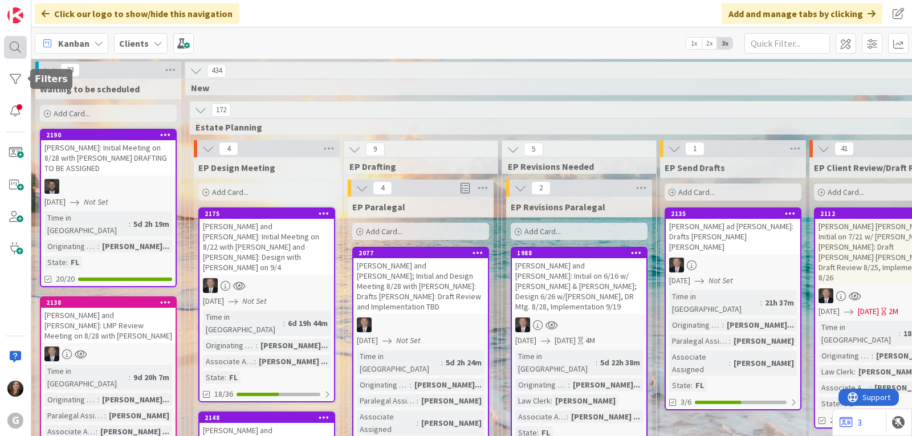
click at [15, 46] on div at bounding box center [15, 47] width 23 height 23
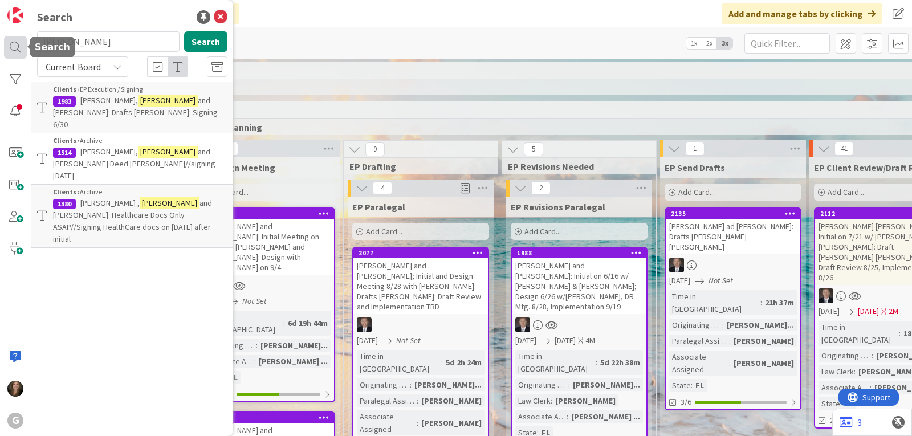
drag, startPoint x: 97, startPoint y: 41, endPoint x: 25, endPoint y: 40, distance: 72.4
click at [25, 40] on div "G Search lenny Search Current Board Clients › EP Execution / Signing 1983 [PERS…" at bounding box center [15, 218] width 31 height 436
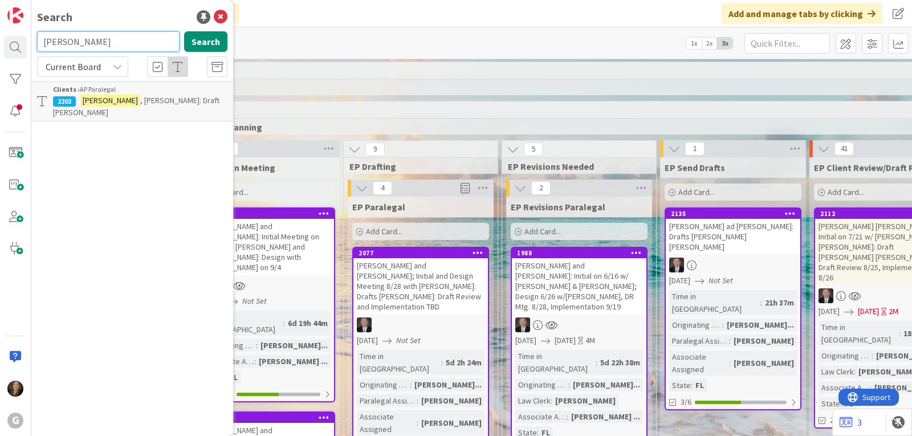
click at [93, 44] on input "[PERSON_NAME]" at bounding box center [108, 41] width 142 height 21
drag, startPoint x: 93, startPoint y: 44, endPoint x: 38, endPoint y: 43, distance: 54.7
click at [38, 43] on input "[PERSON_NAME]" at bounding box center [108, 41] width 142 height 21
type input "[PERSON_NAME]"
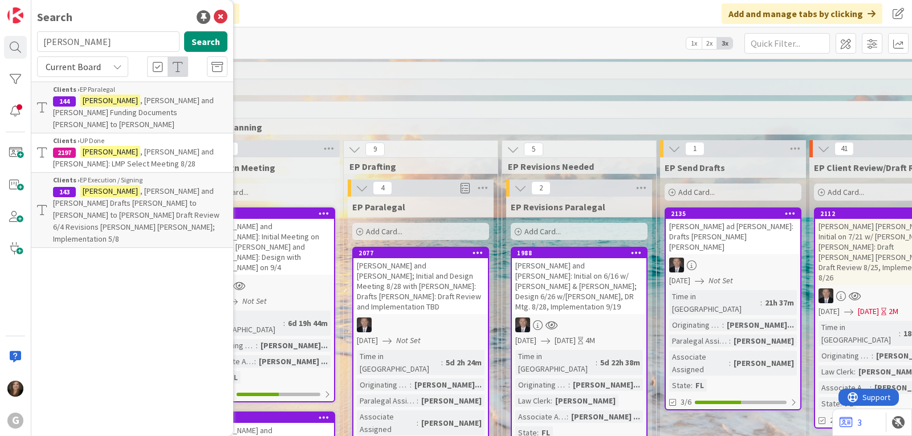
click at [120, 110] on span ", [PERSON_NAME] and [PERSON_NAME] Funding Documents [PERSON_NAME] to [PERSON_NA…" at bounding box center [133, 112] width 161 height 34
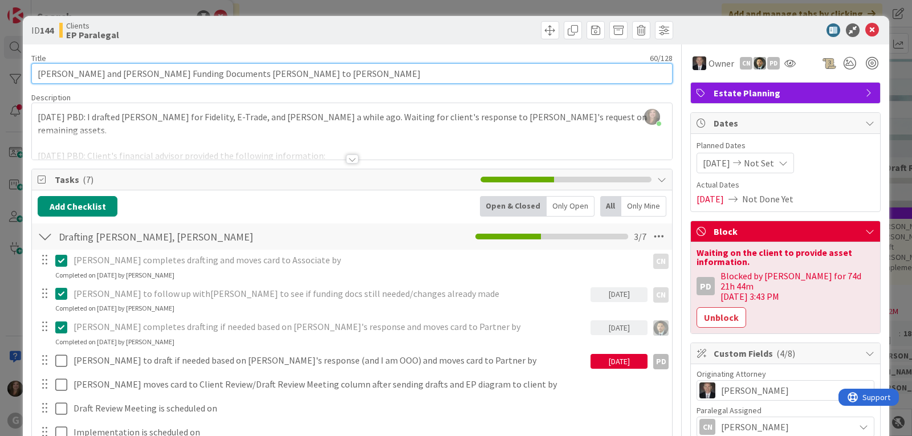
click at [291, 70] on input "[PERSON_NAME] and [PERSON_NAME] Funding Documents [PERSON_NAME] to [PERSON_NAME]" at bounding box center [351, 73] width 641 height 21
type input "[PERSON_NAME] and [PERSON_NAME] Funding Documents [PERSON_NAME] to [PERSON_NAME…"
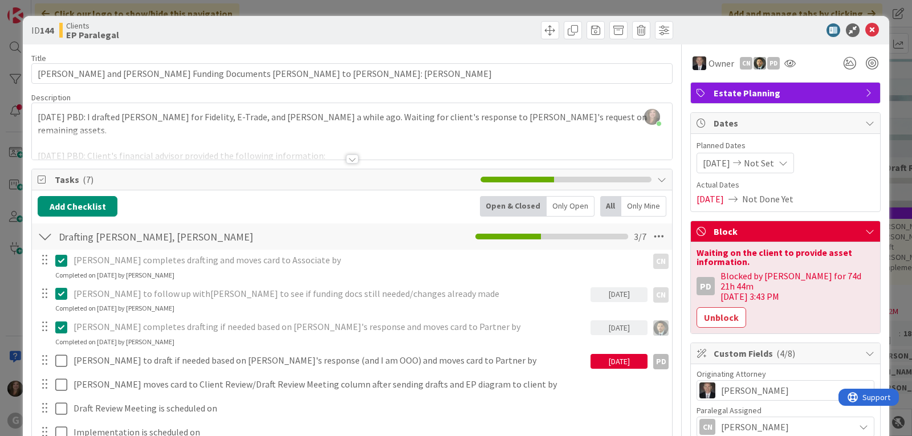
click at [346, 159] on div at bounding box center [352, 158] width 13 height 9
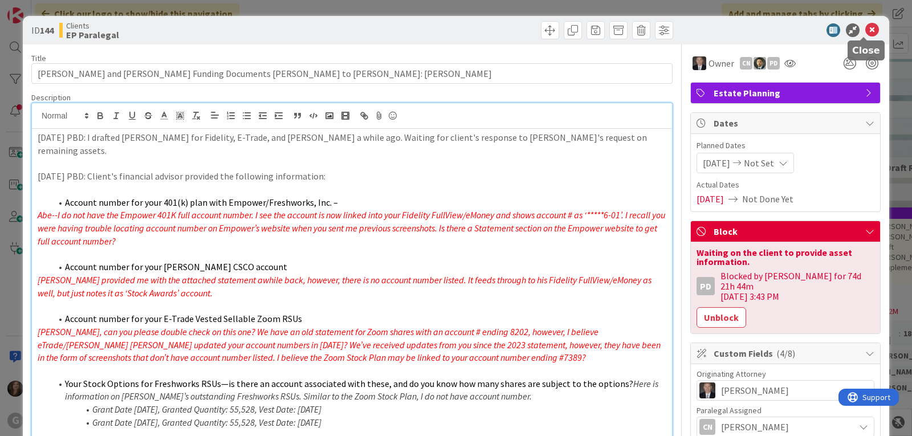
click at [865, 28] on icon at bounding box center [872, 30] width 14 height 14
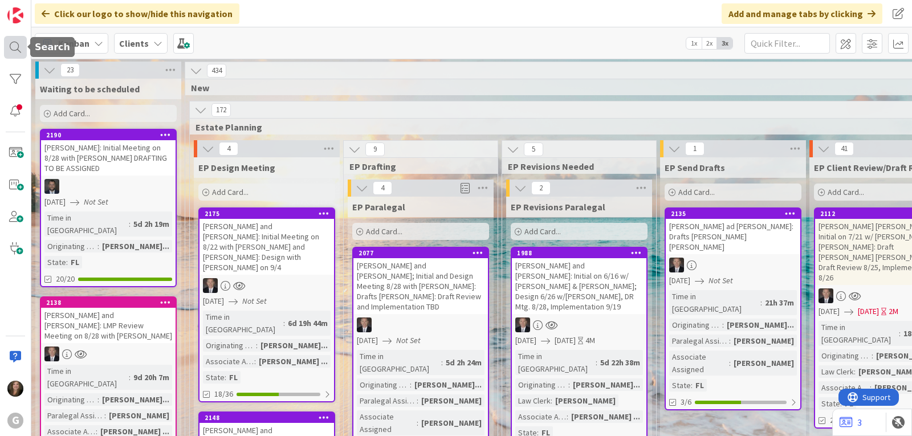
click at [13, 46] on div at bounding box center [15, 47] width 23 height 23
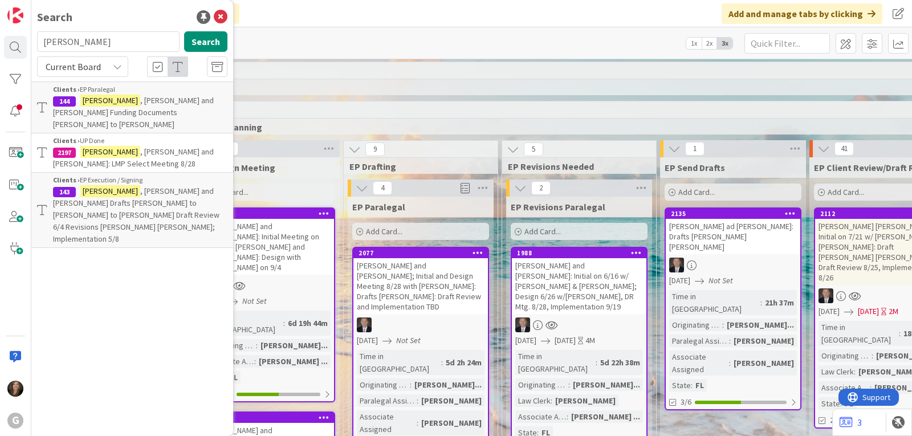
drag, startPoint x: 79, startPoint y: 36, endPoint x: 39, endPoint y: 36, distance: 39.3
click at [39, 36] on input "[PERSON_NAME]" at bounding box center [108, 41] width 142 height 21
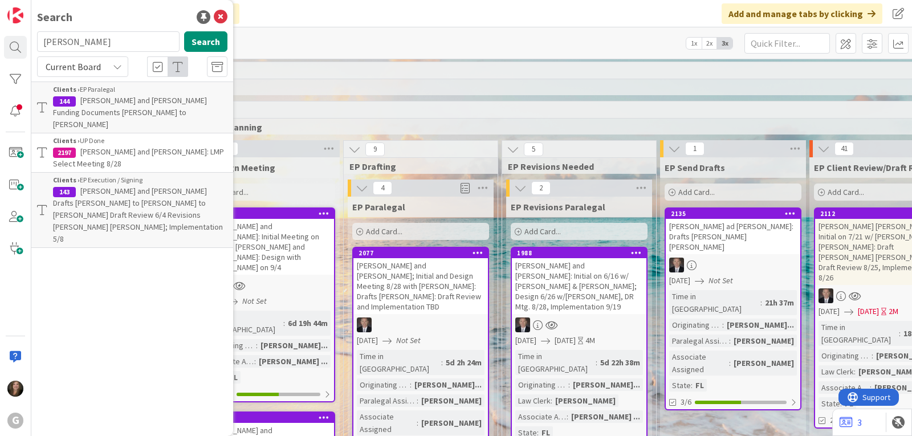
type input "[PERSON_NAME]"
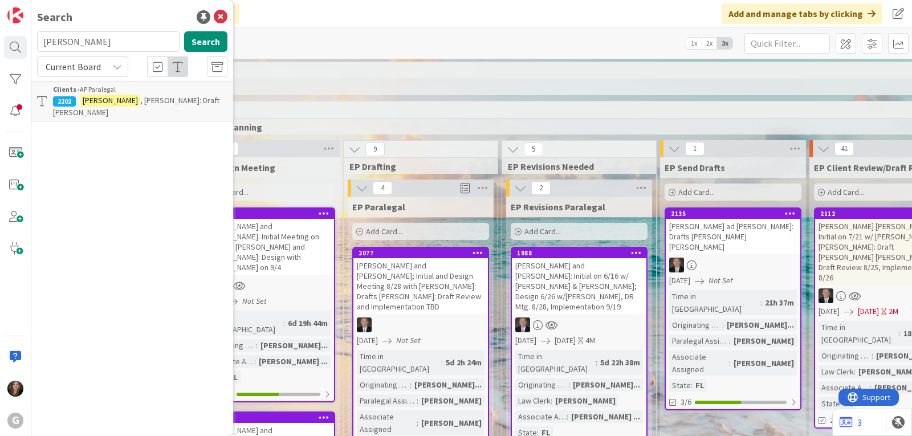
click at [81, 93] on div "Clients › AP Paralegal" at bounding box center [140, 89] width 174 height 10
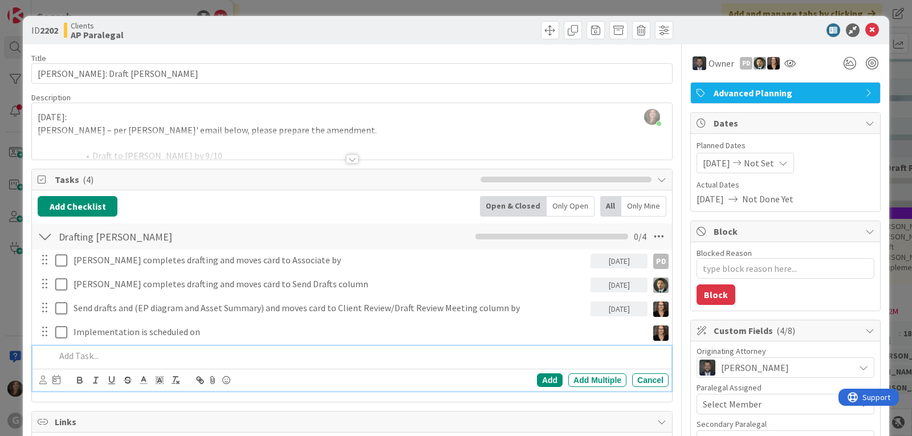
type textarea "x"
